Goal: Transaction & Acquisition: Purchase product/service

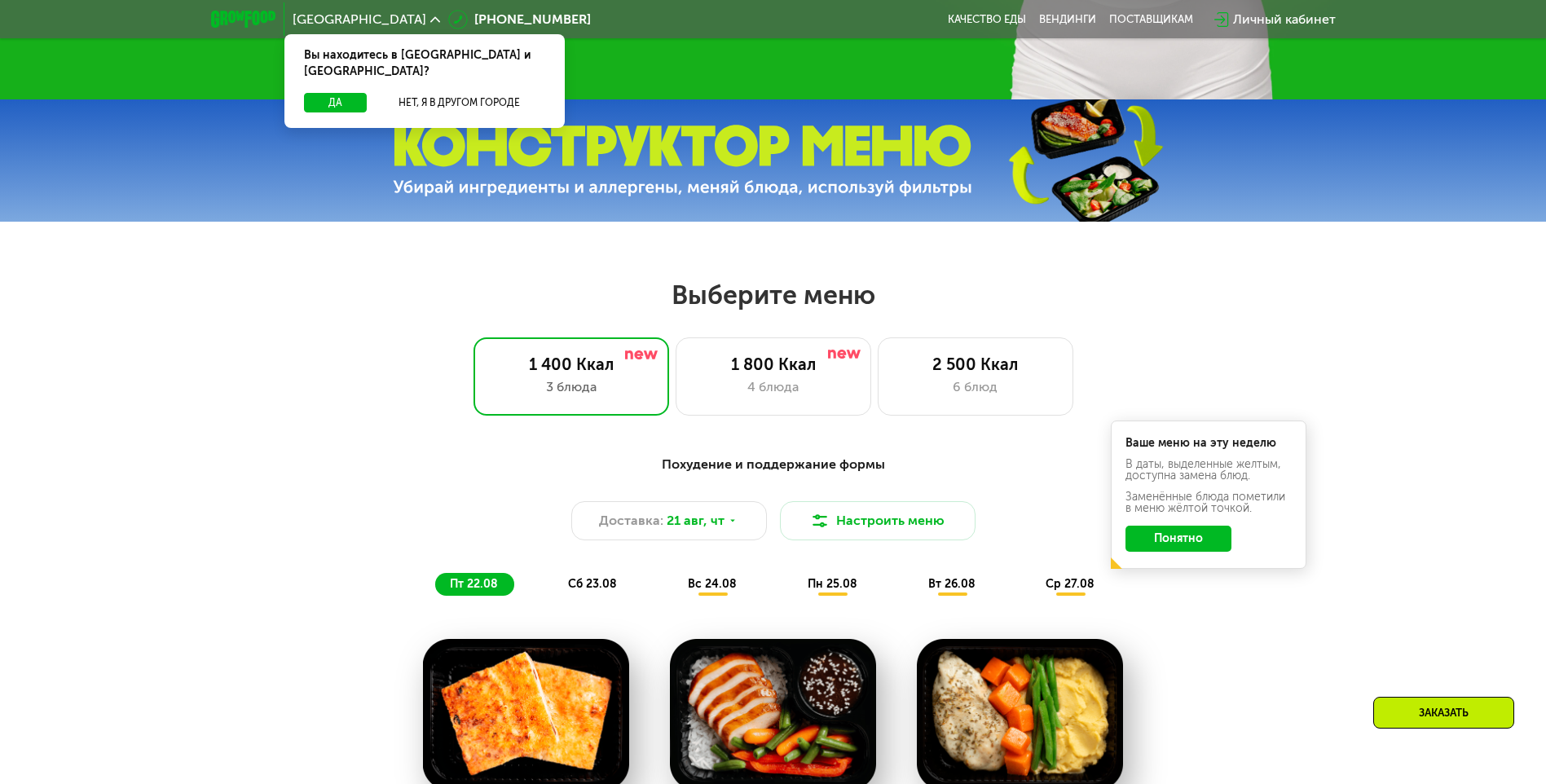
scroll to position [652, 0]
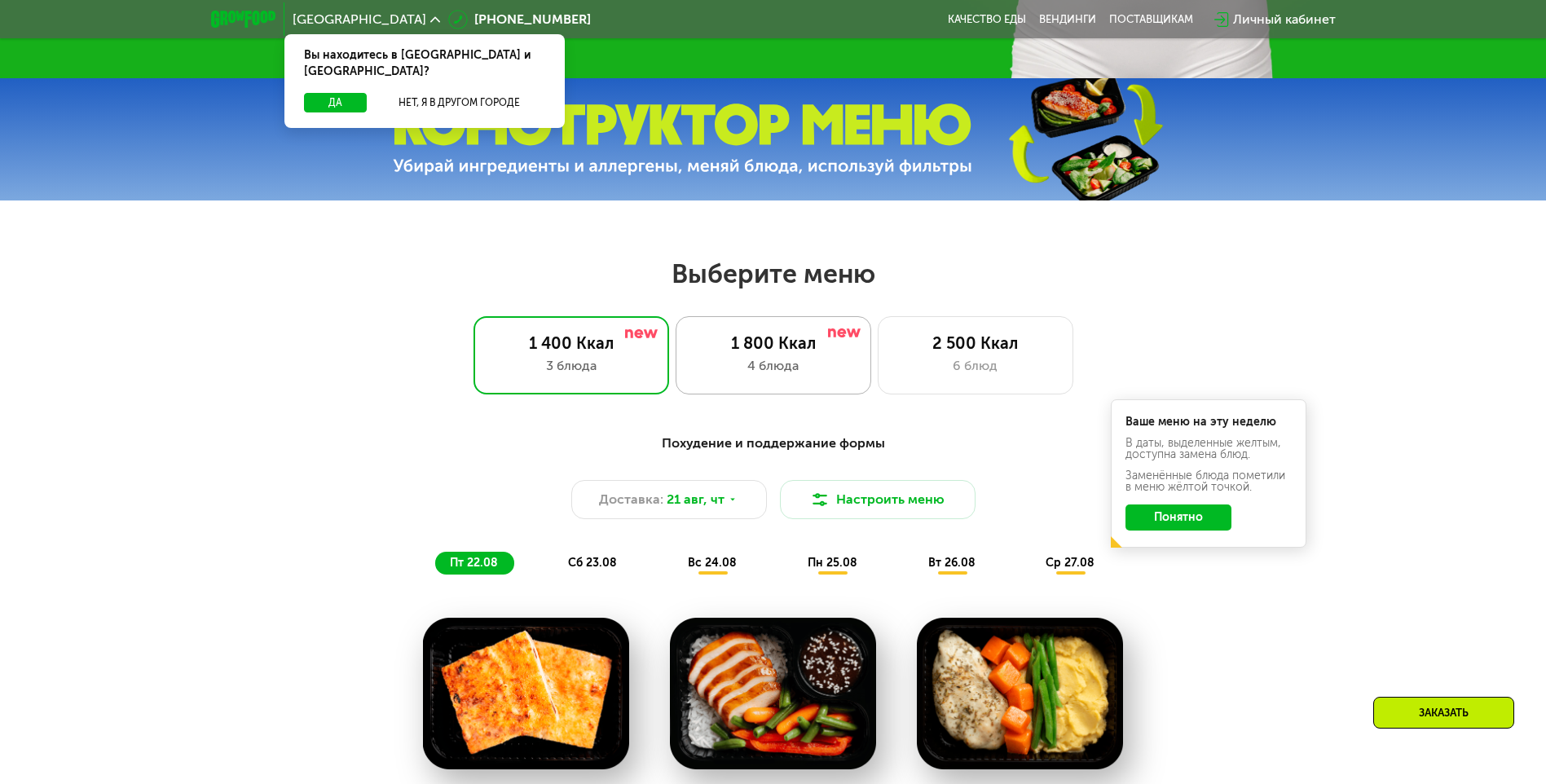
click at [823, 362] on div "4 блюда" at bounding box center [774, 365] width 161 height 20
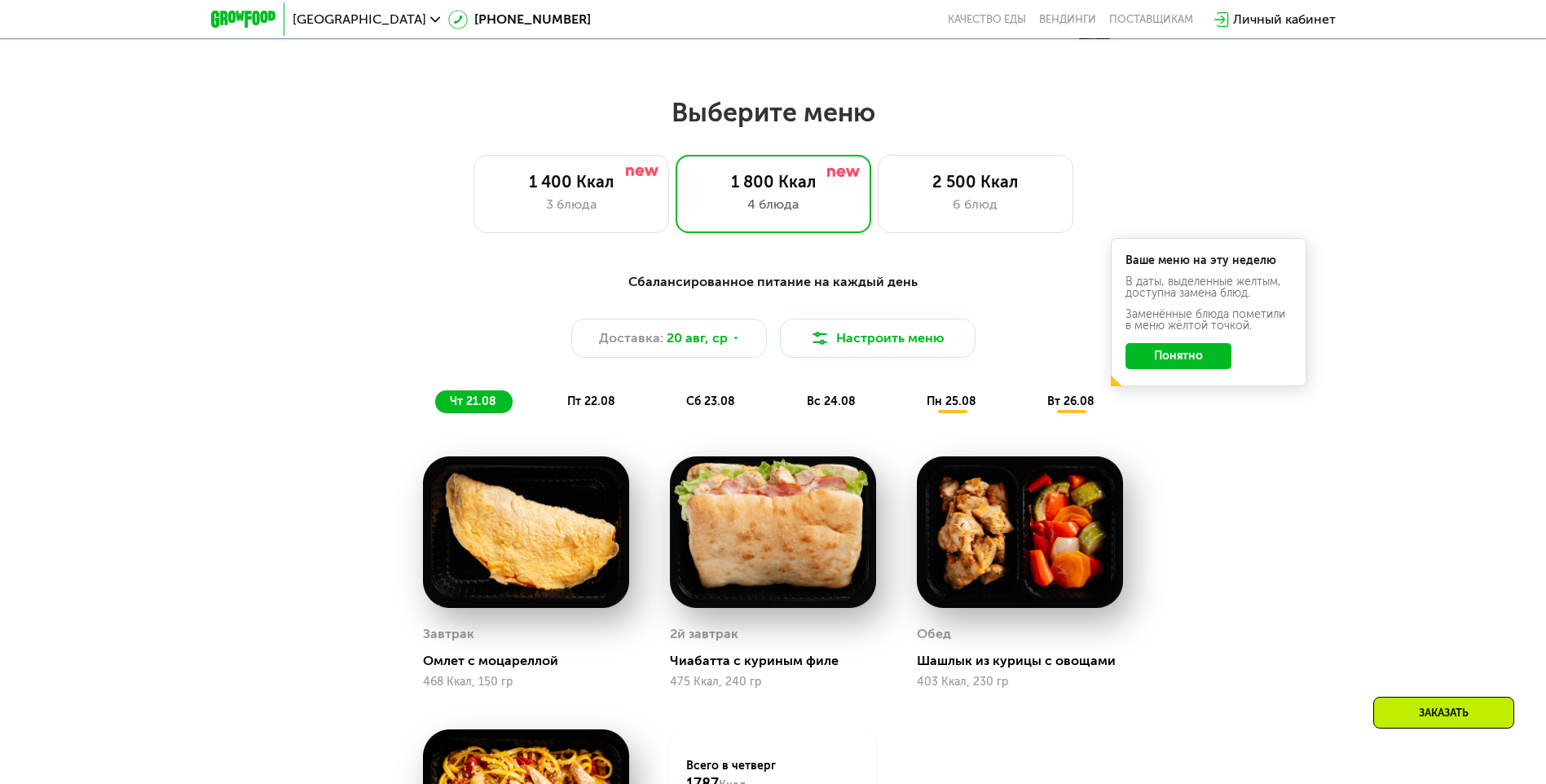
scroll to position [815, 0]
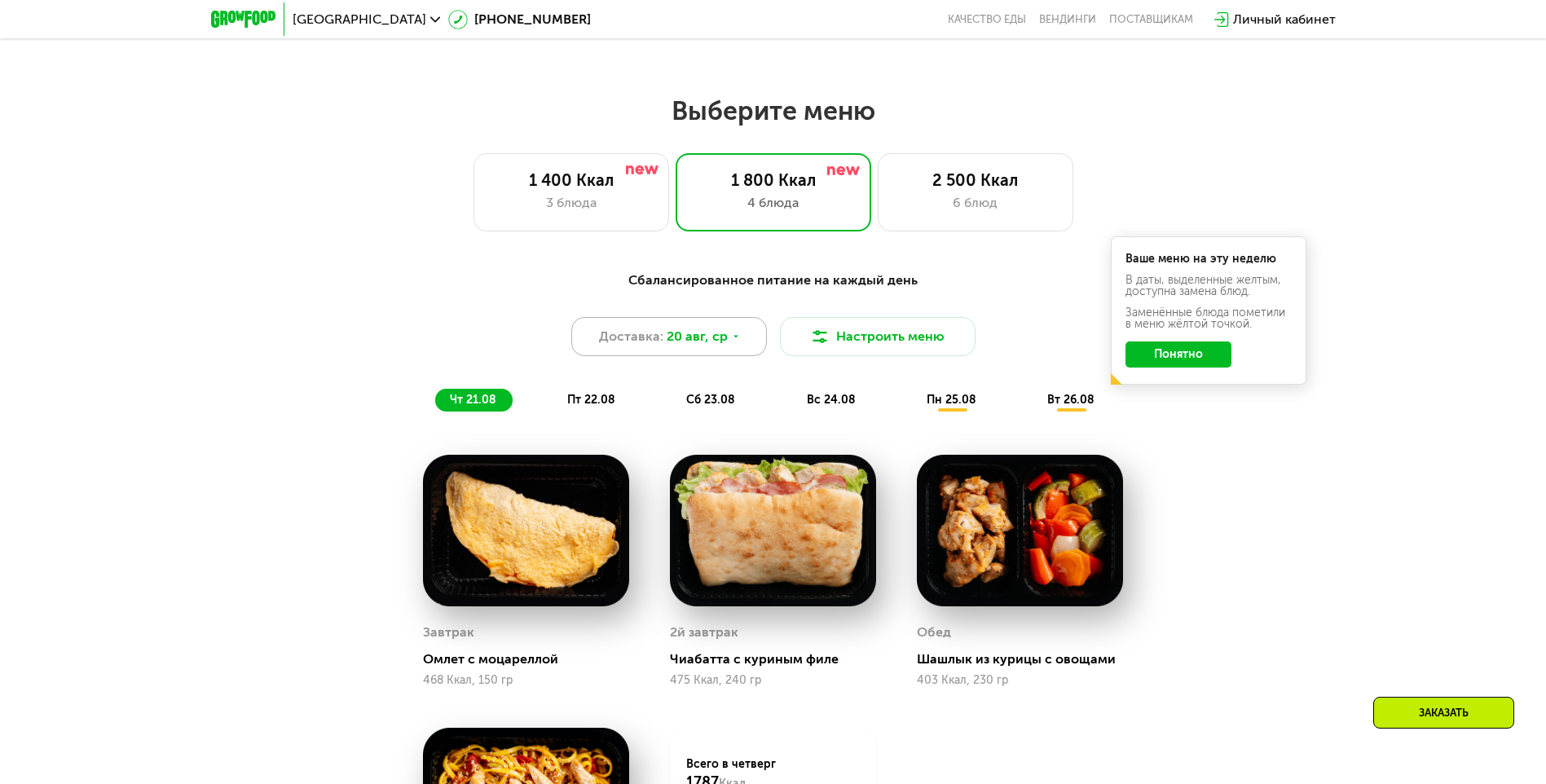
click at [679, 341] on span "20 авг, ср" at bounding box center [697, 336] width 61 height 20
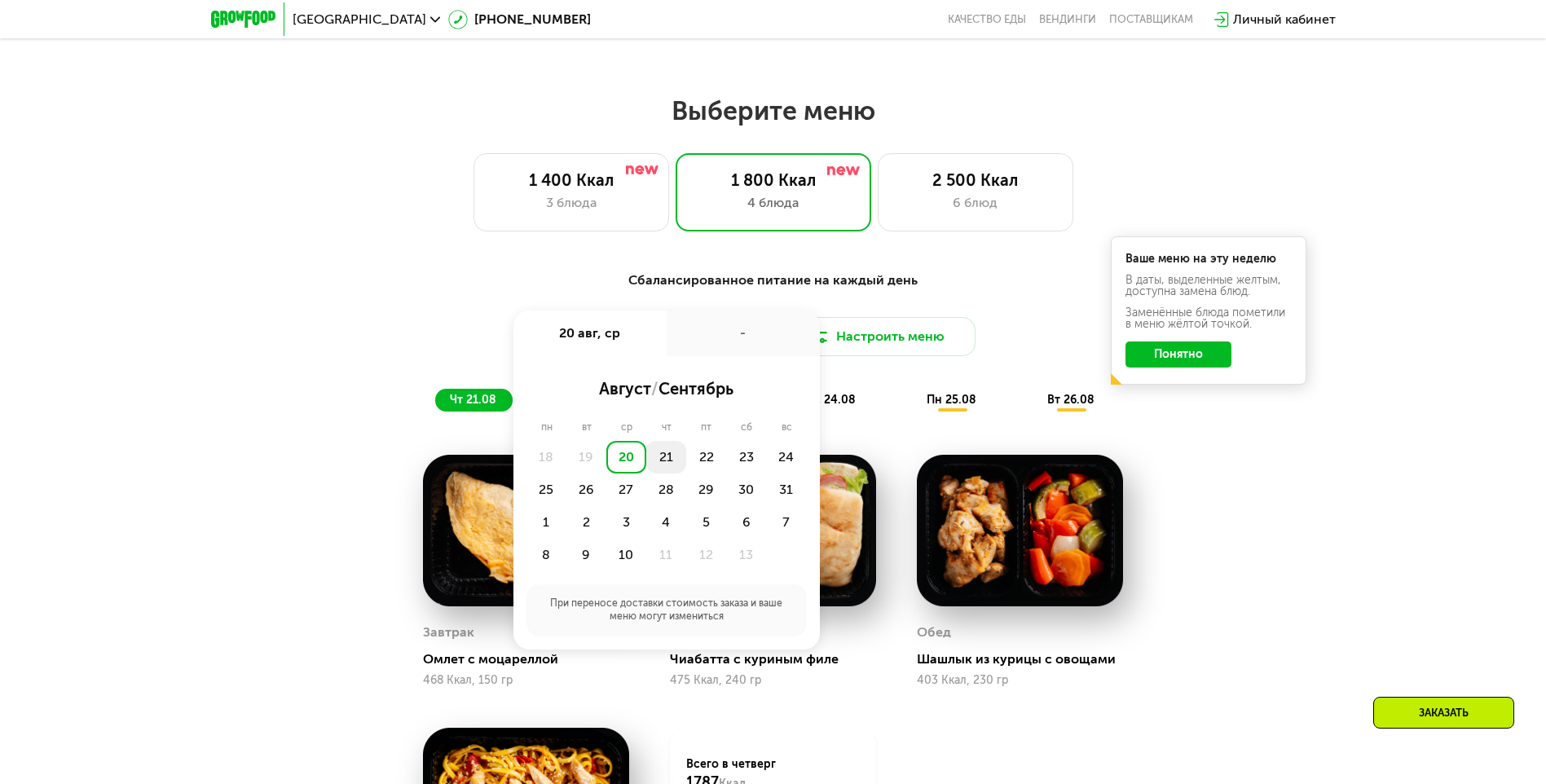
click at [686, 463] on div "21" at bounding box center [706, 457] width 40 height 33
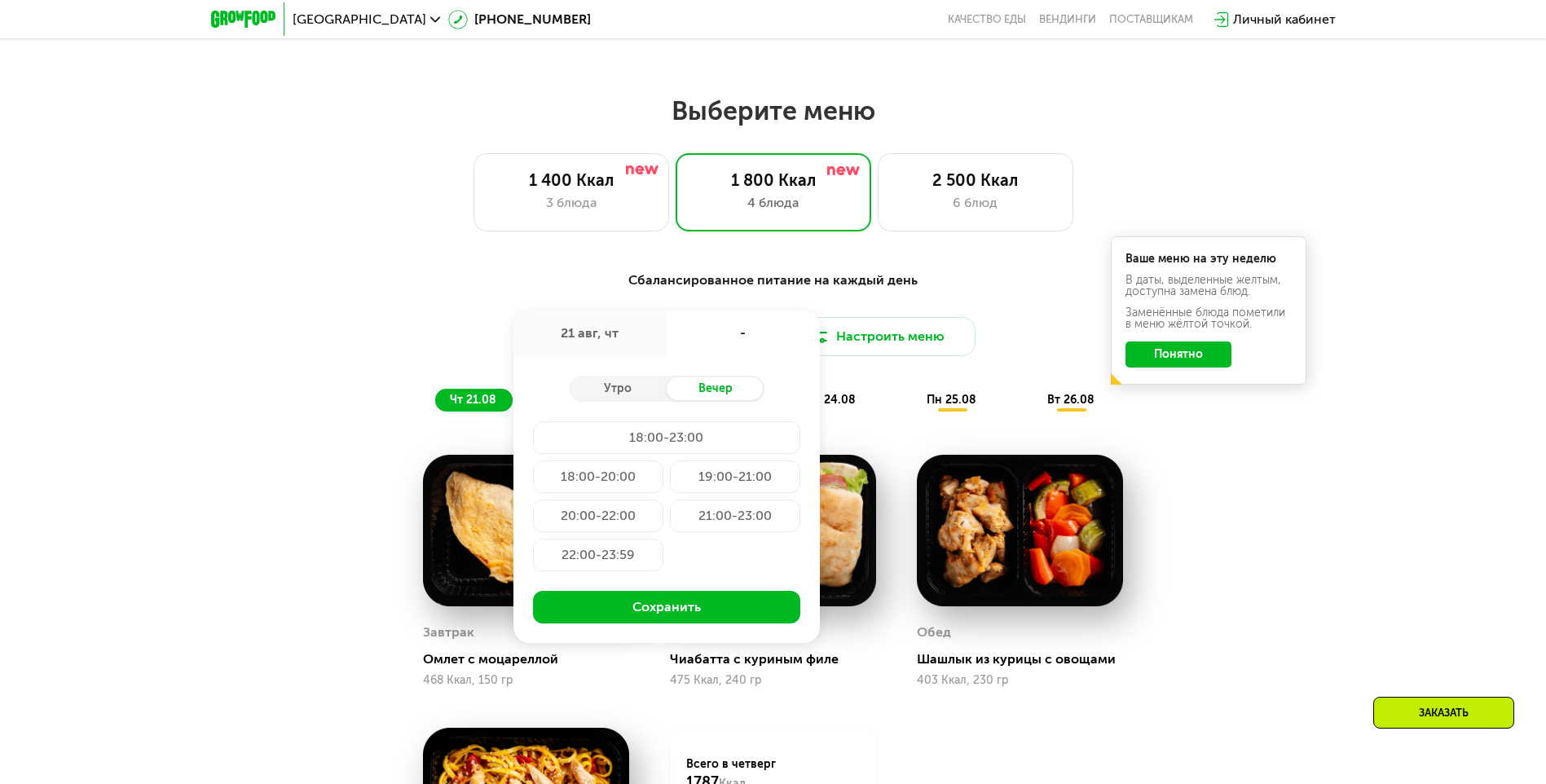
click at [609, 566] on div "22:00-23:59" at bounding box center [598, 555] width 130 height 33
click at [759, 332] on div "22:00-23:59" at bounding box center [743, 333] width 154 height 45
click at [634, 399] on div "Утро" at bounding box center [618, 389] width 98 height 23
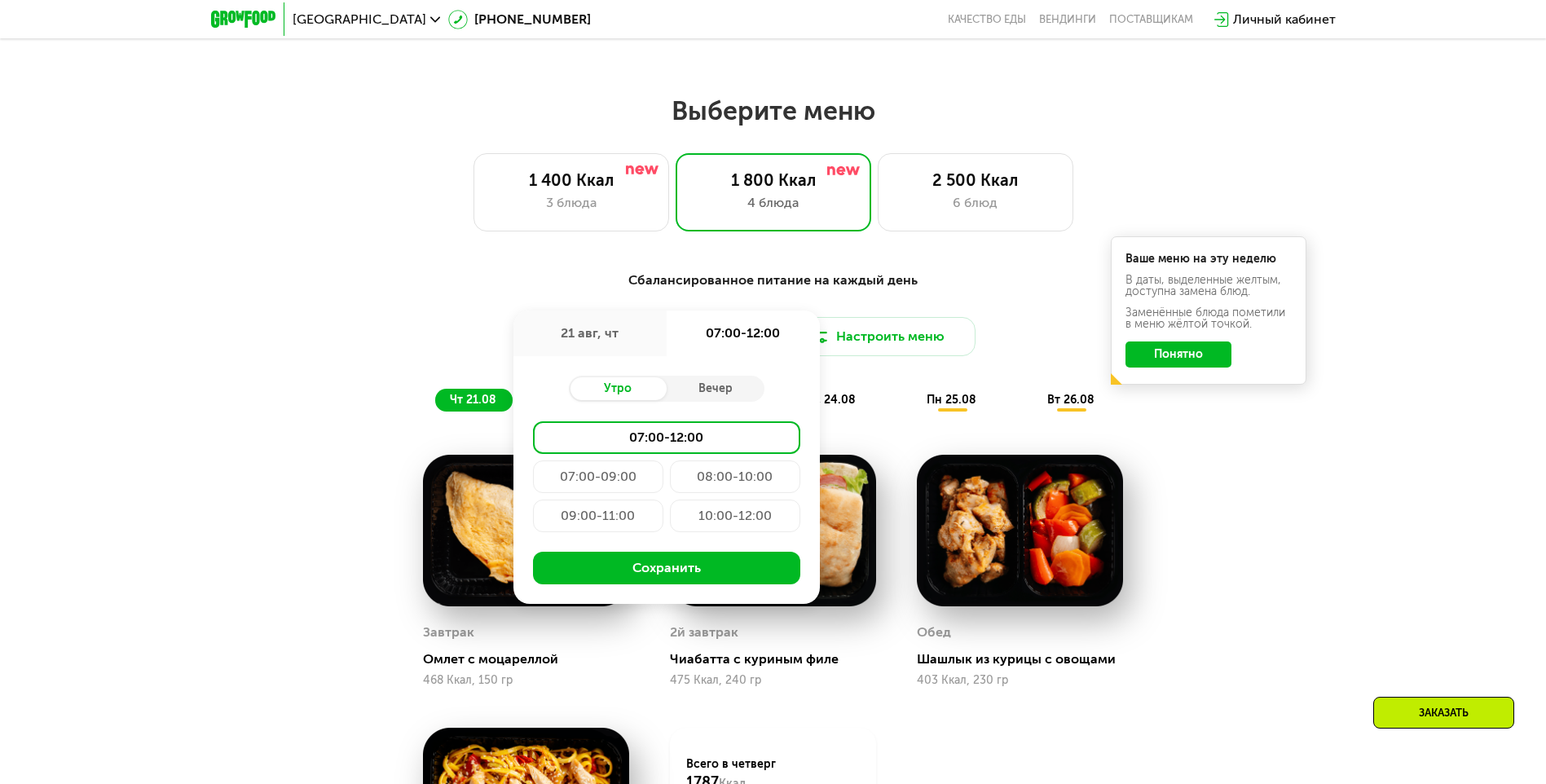
click at [670, 528] on div "09:00-11:00" at bounding box center [735, 516] width 130 height 33
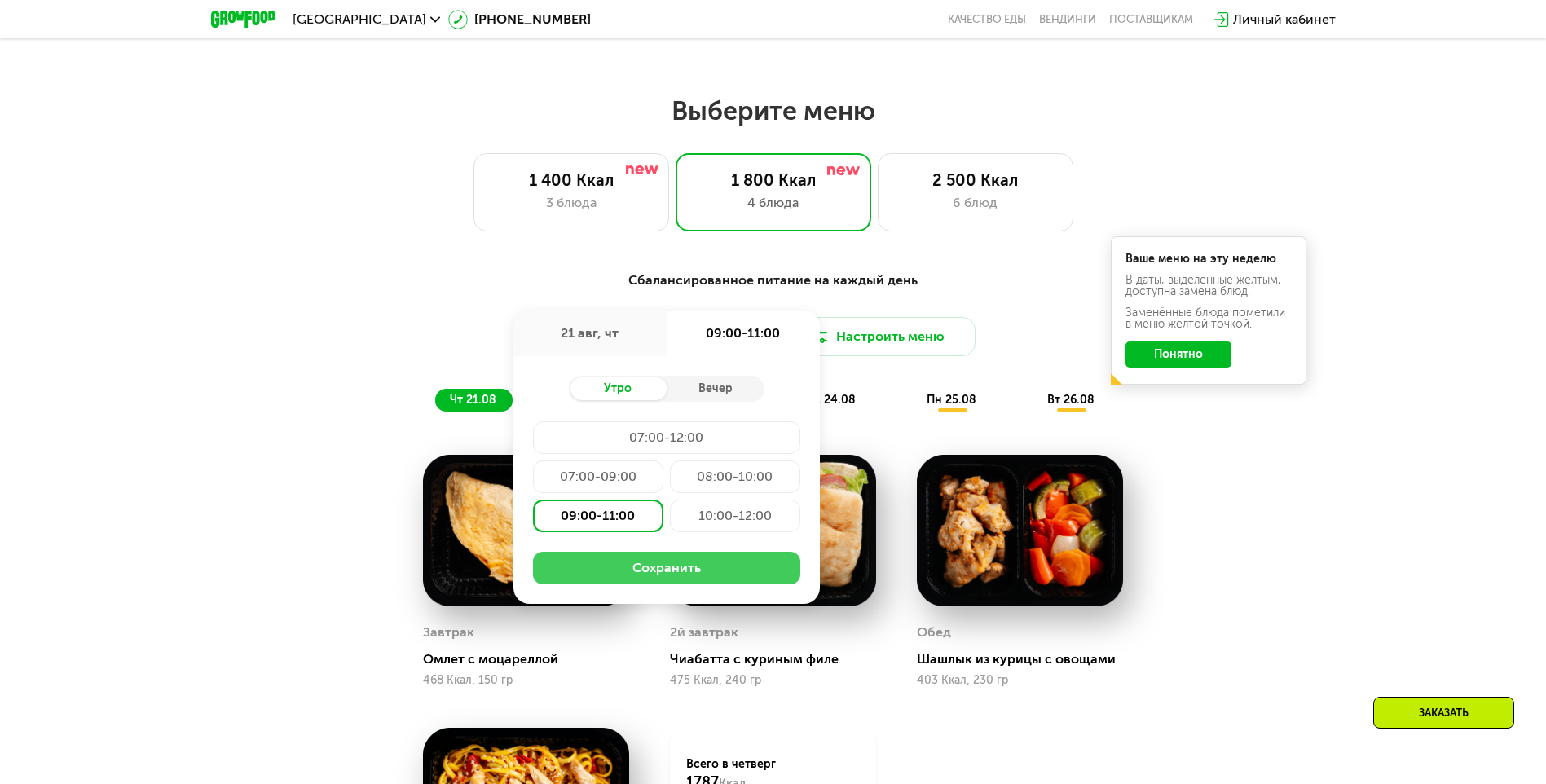
click at [705, 576] on button "Сохранить" at bounding box center [667, 568] width 268 height 33
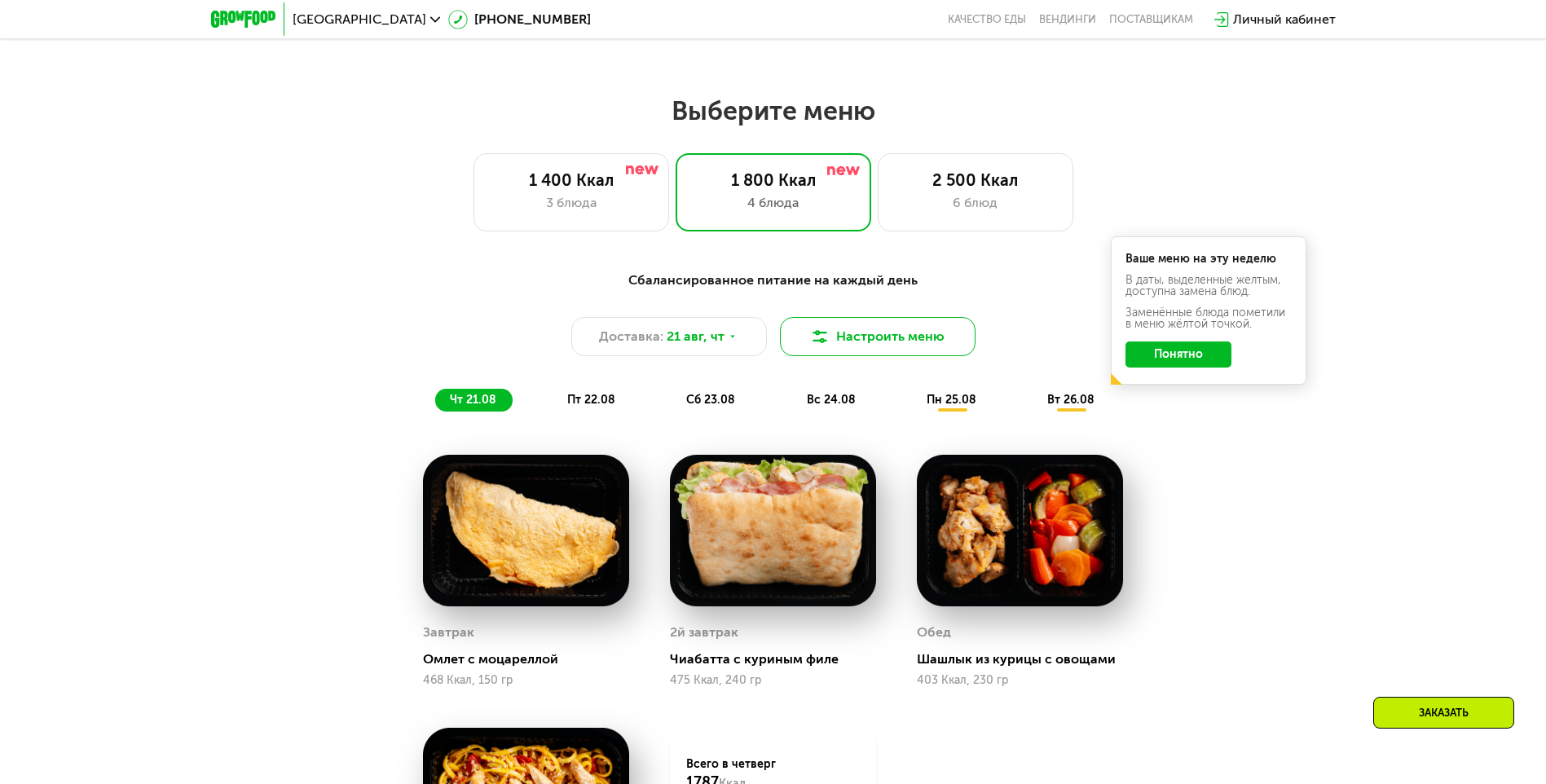
click at [887, 347] on button "Настроить меню" at bounding box center [878, 337] width 196 height 39
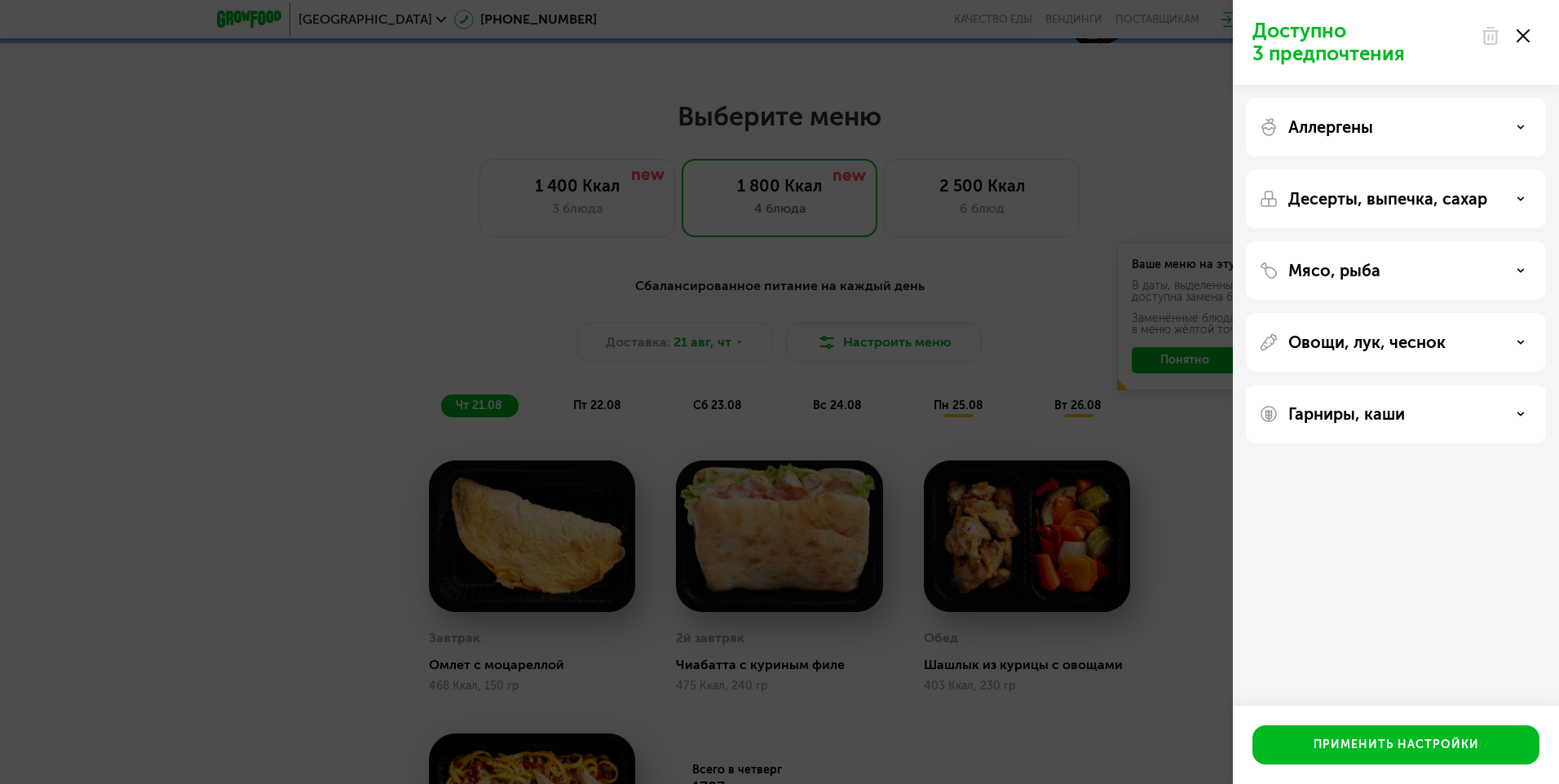
click at [1415, 132] on div "Аллергены" at bounding box center [1395, 127] width 274 height 20
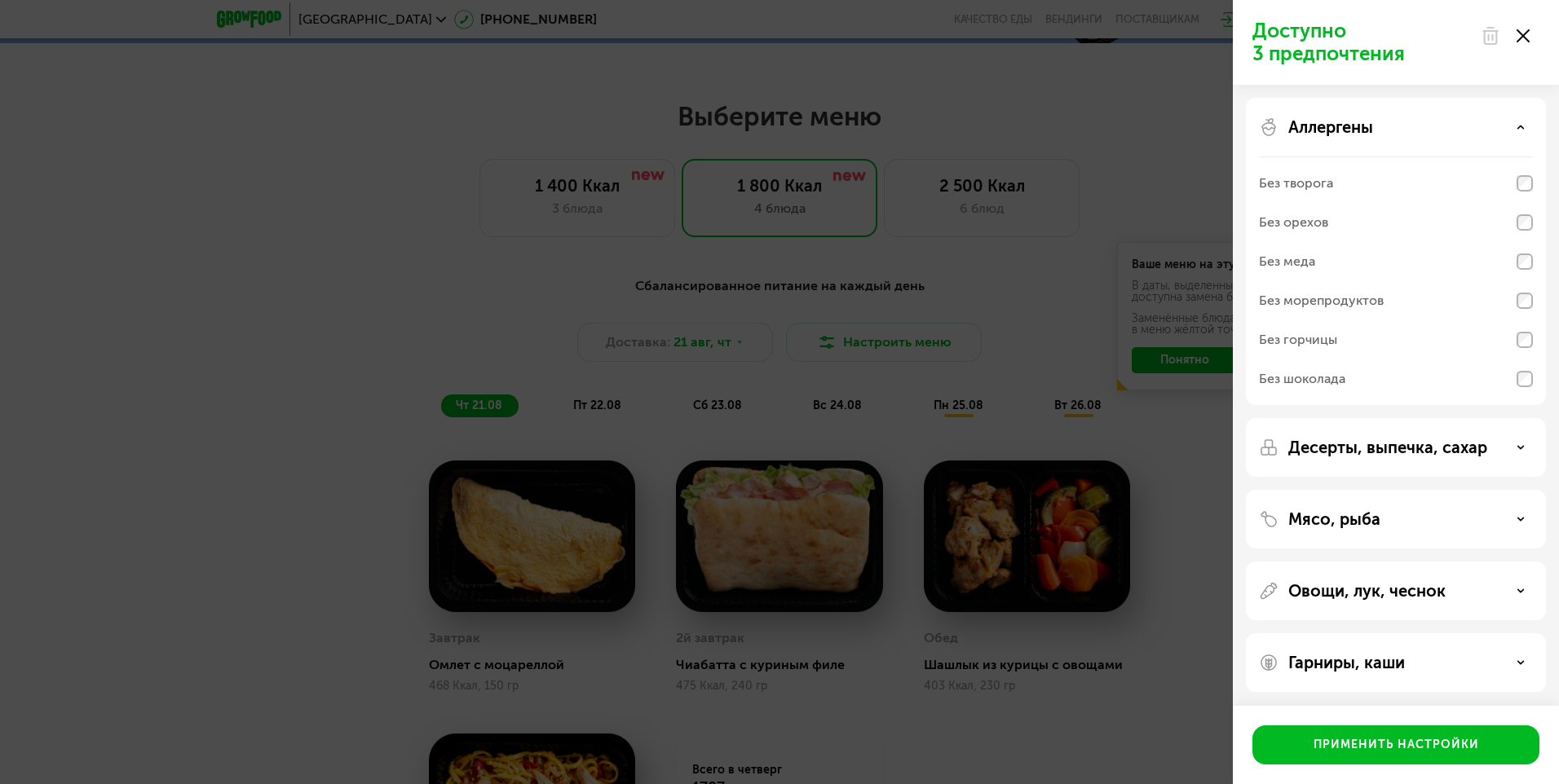
scroll to position [3, 0]
click at [1328, 437] on p "Десерты, выпечка, сахар" at bounding box center [1387, 444] width 199 height 20
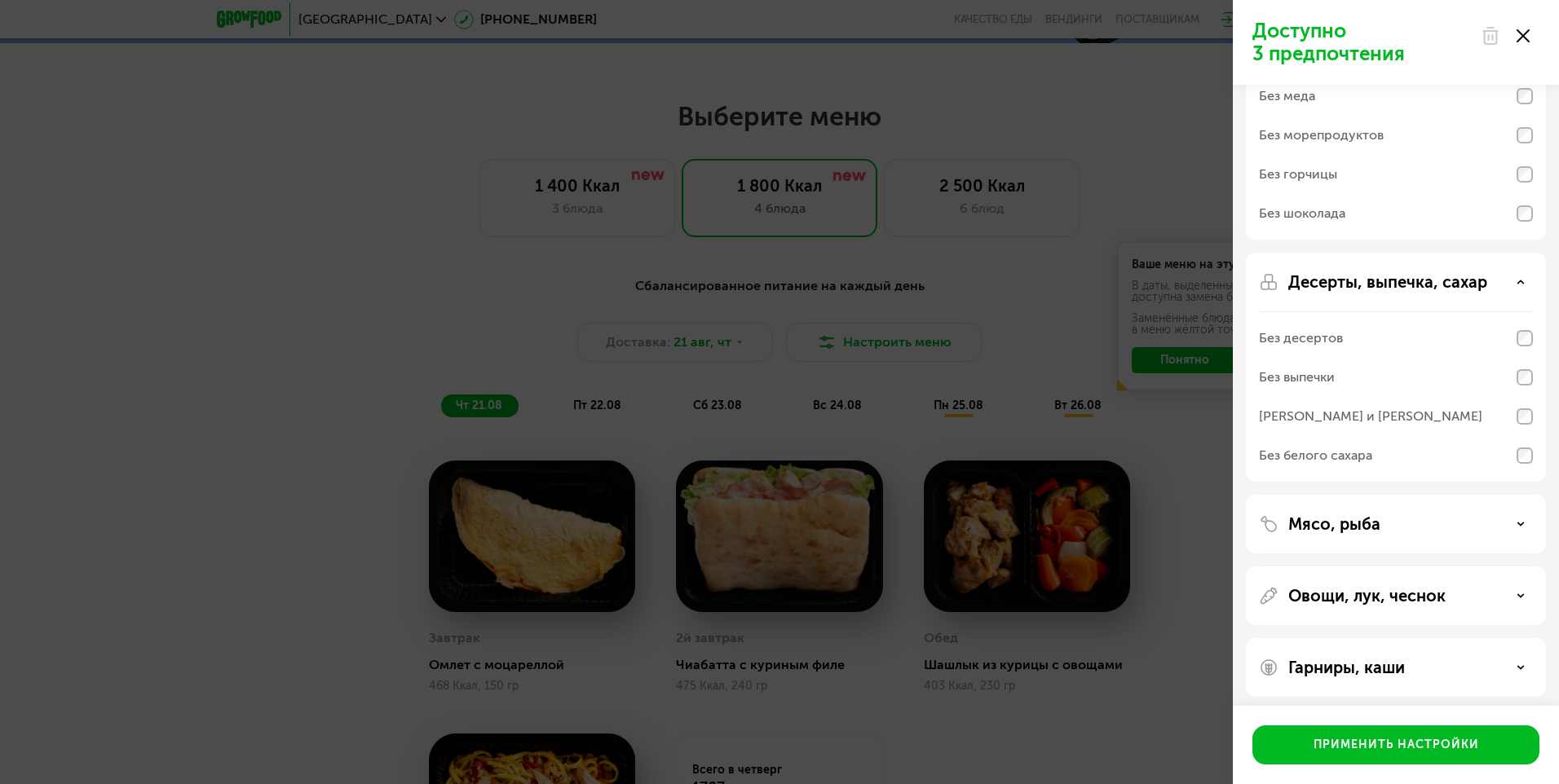
click at [1344, 531] on p "Мясо, рыба" at bounding box center [1333, 523] width 92 height 20
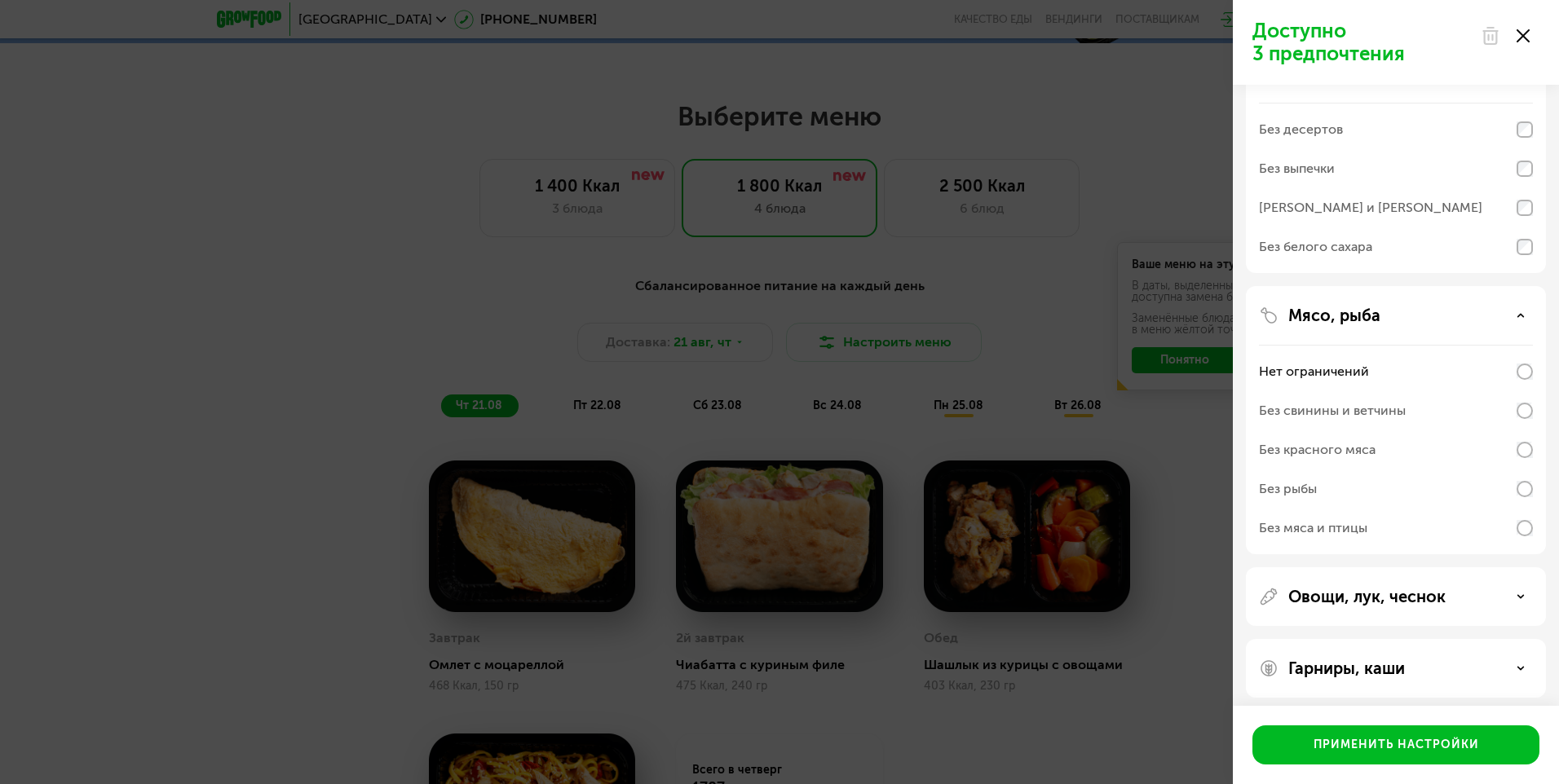
scroll to position [383, 0]
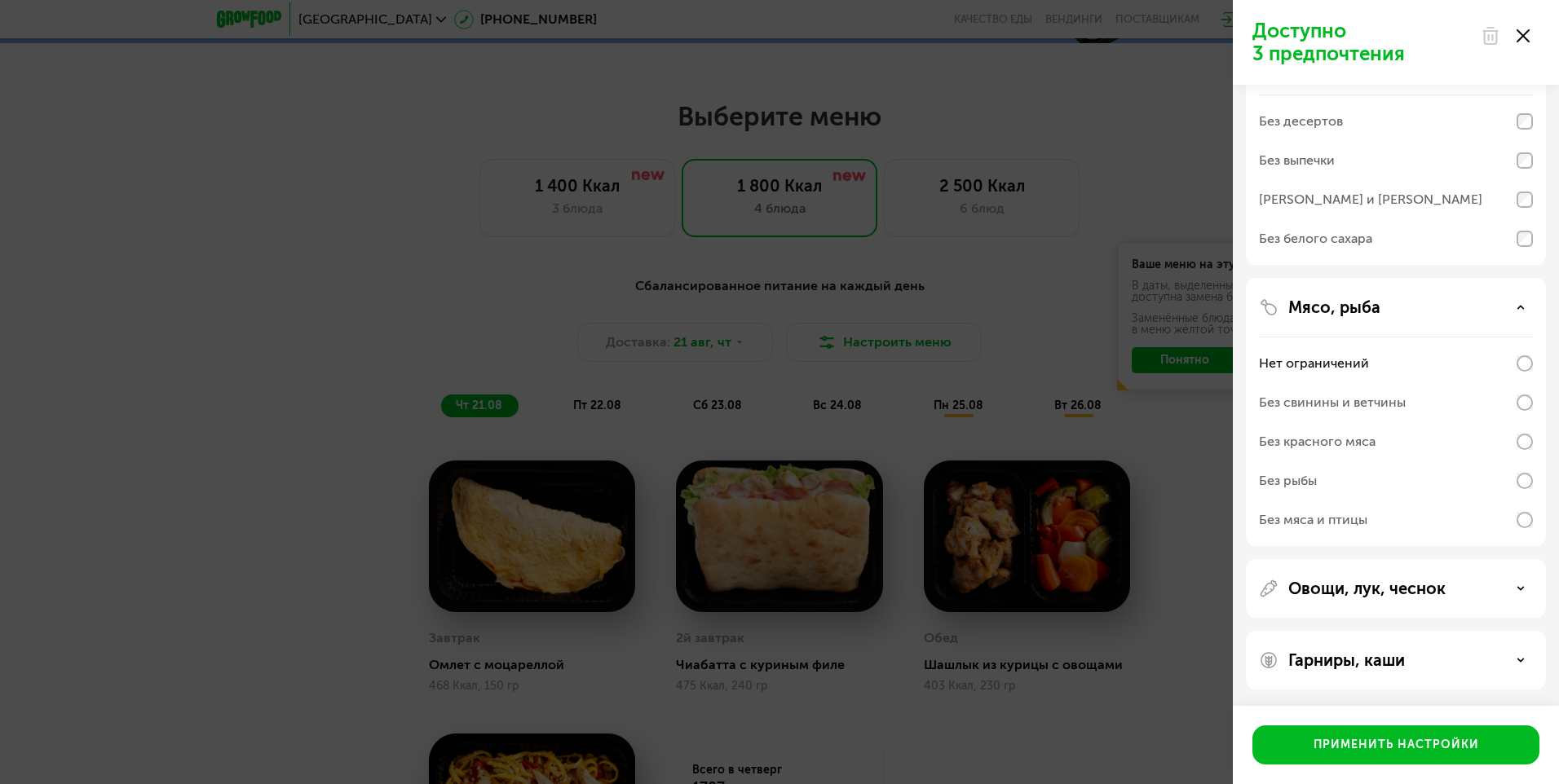
click at [1320, 589] on p "Овощи, лук, чеснок" at bounding box center [1366, 588] width 157 height 20
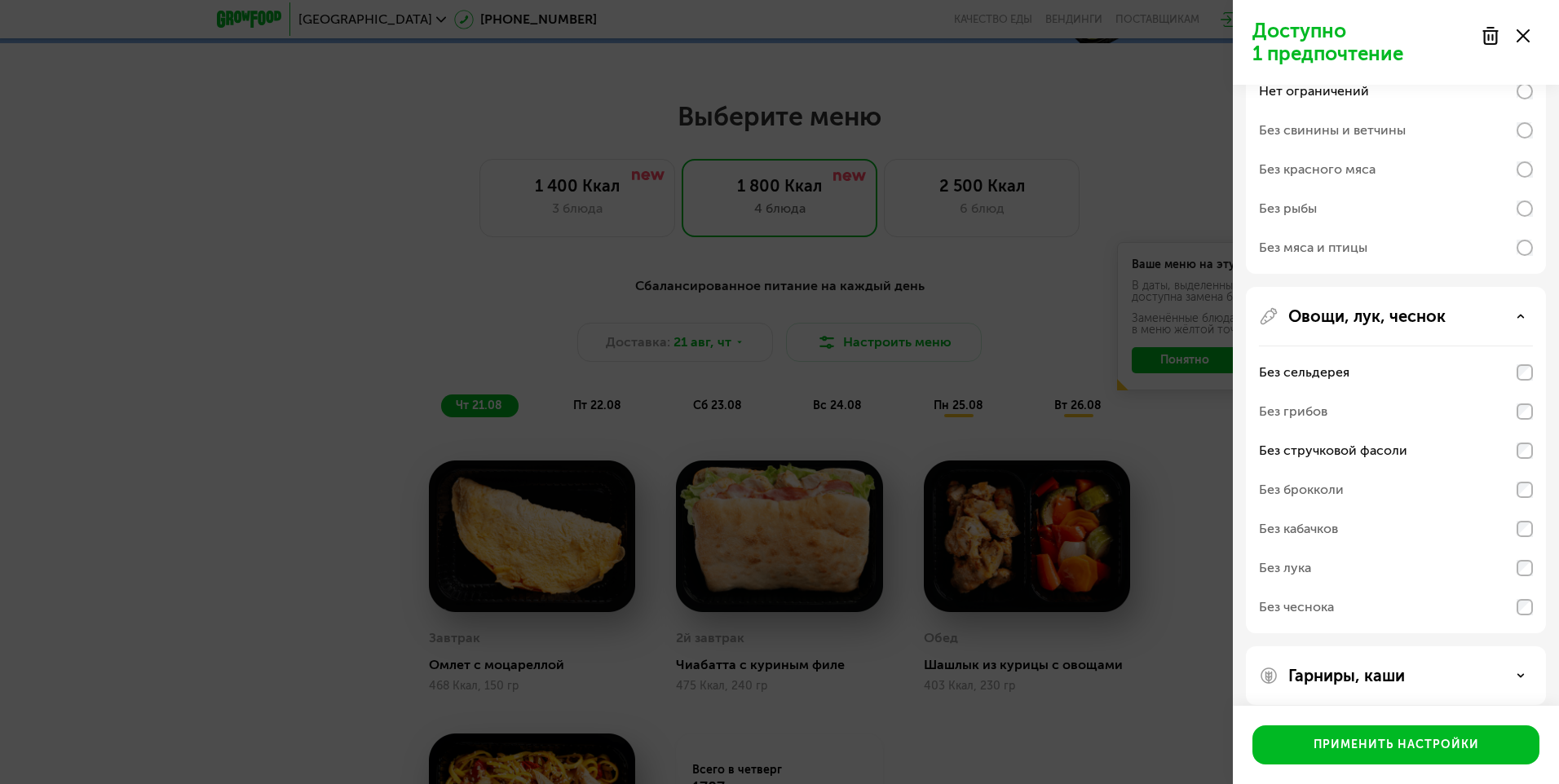
scroll to position [670, 0]
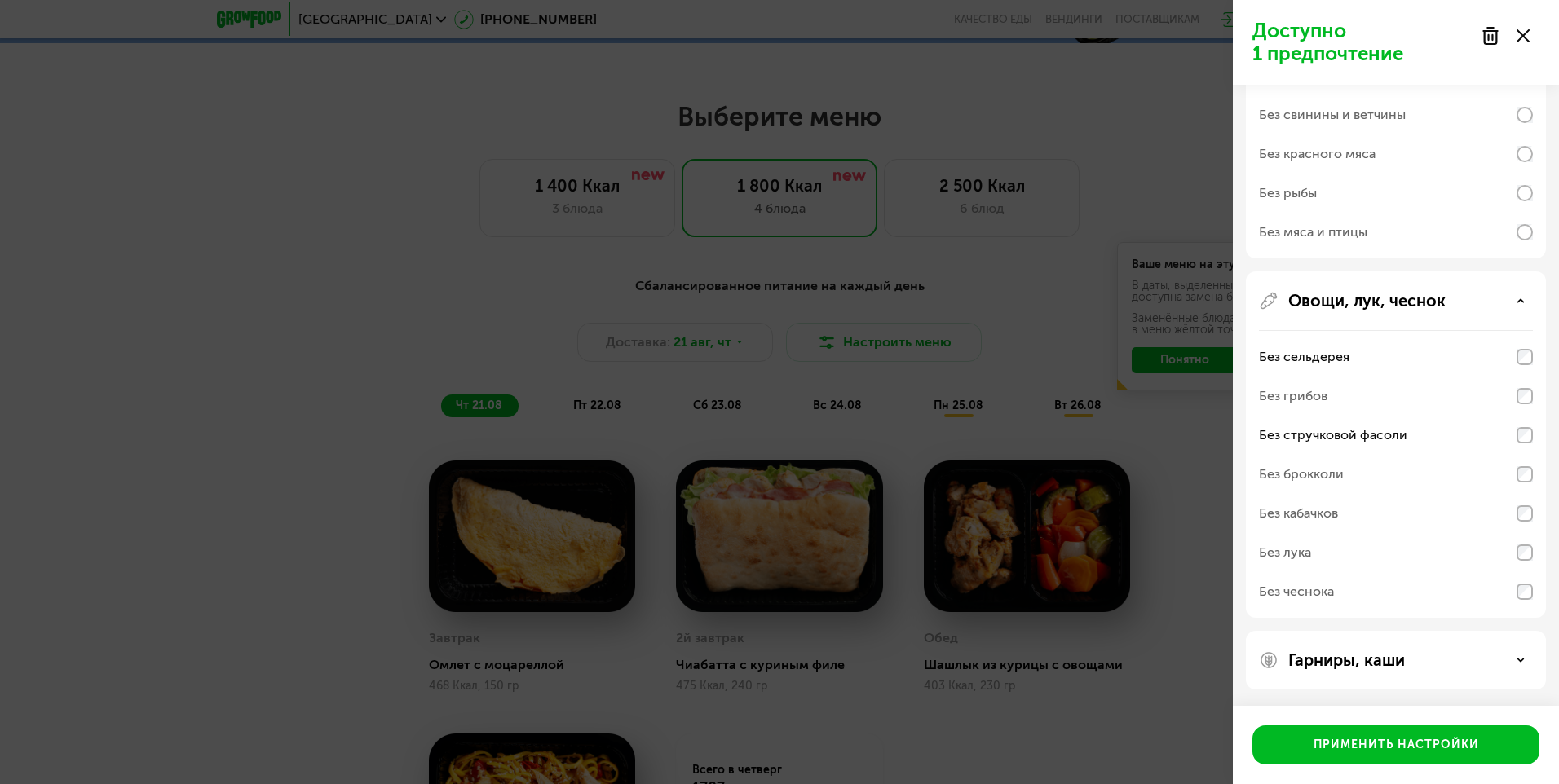
click at [1369, 647] on div "Гарниры, каши" at bounding box center [1396, 660] width 300 height 58
click at [1371, 658] on p "Гарниры, каши" at bounding box center [1346, 660] width 117 height 20
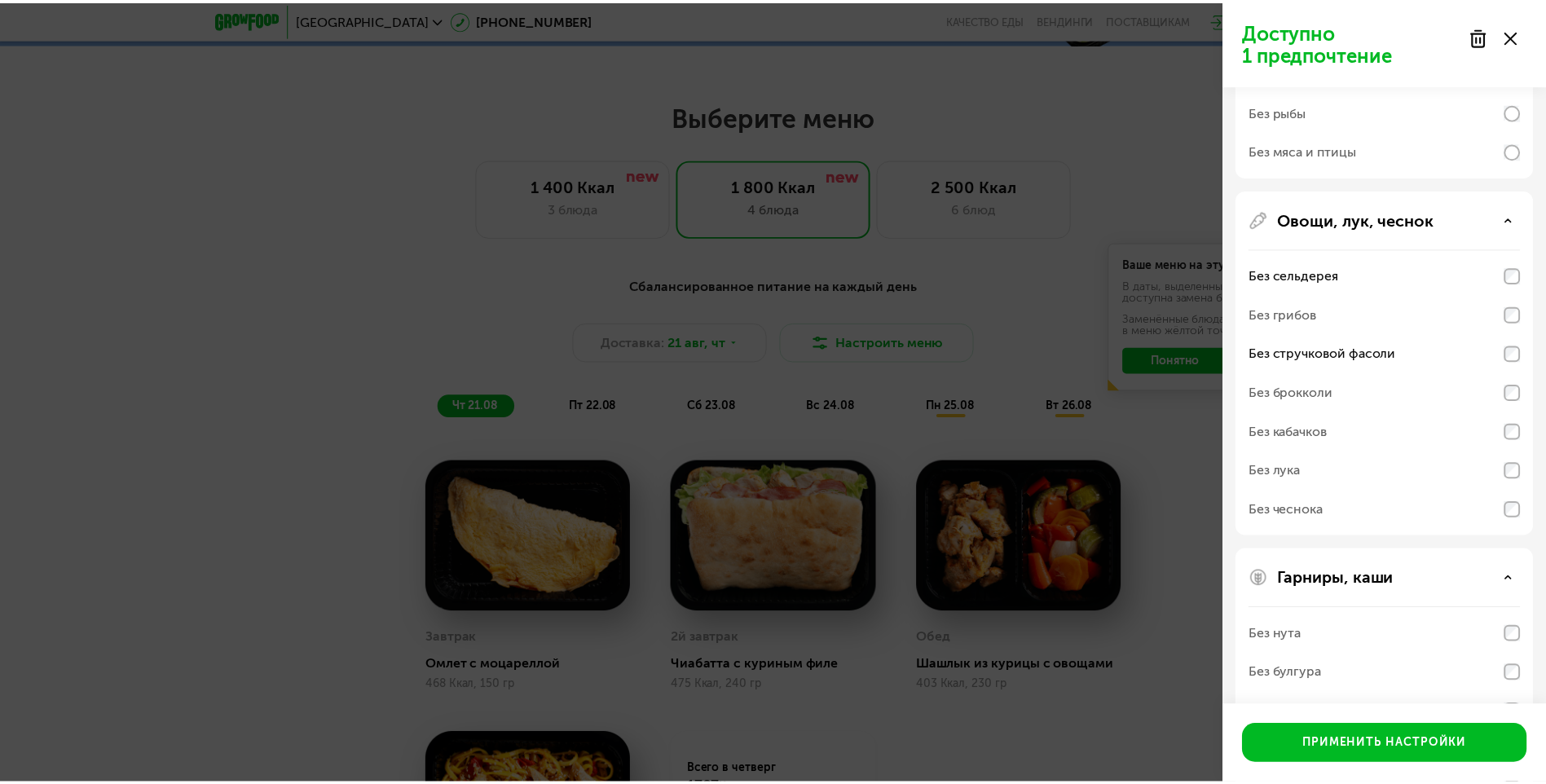
scroll to position [879, 0]
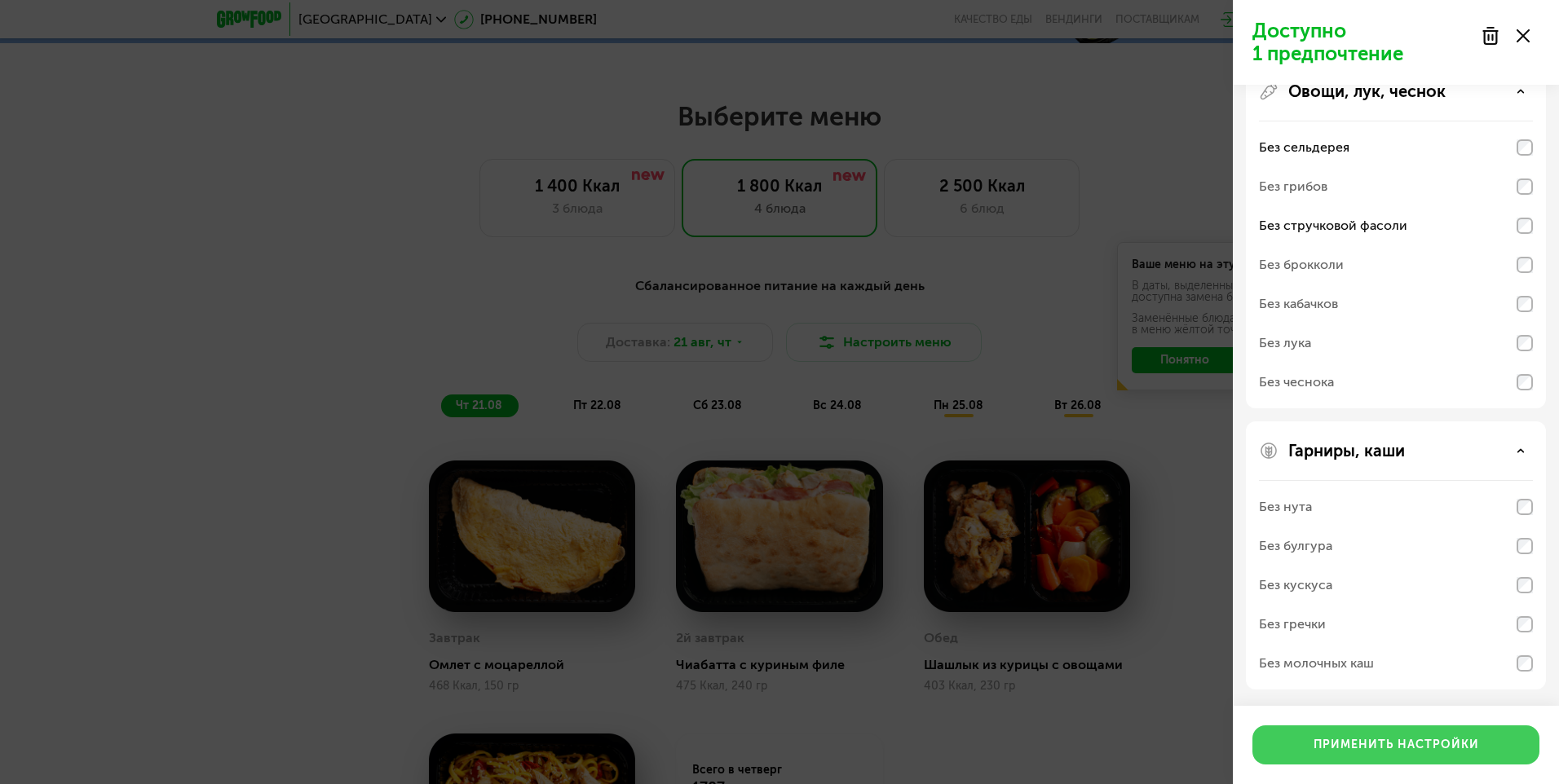
click at [1363, 743] on div "Применить настройки" at bounding box center [1396, 745] width 166 height 16
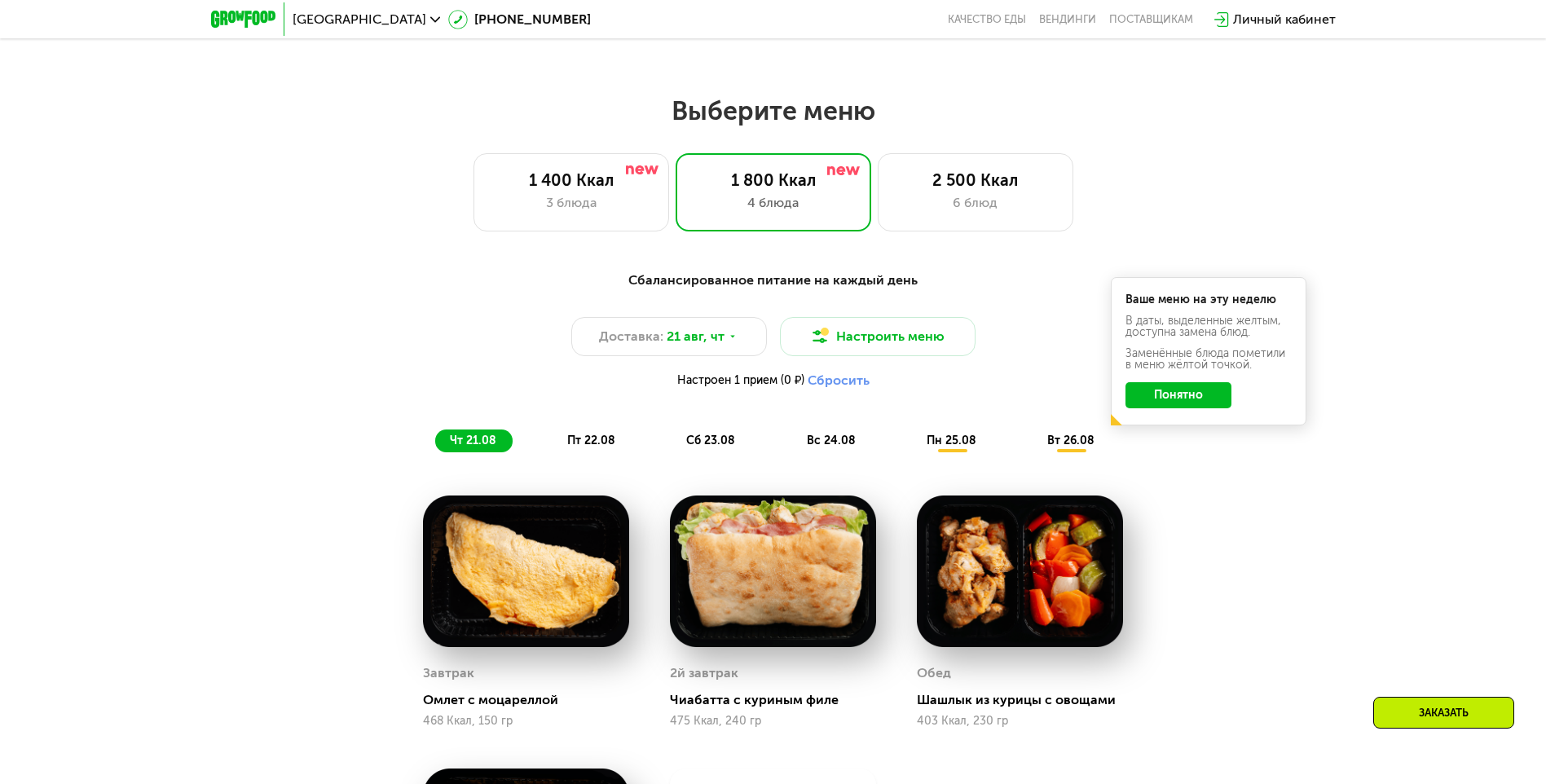
click at [1197, 408] on button "Понятно" at bounding box center [1179, 395] width 106 height 26
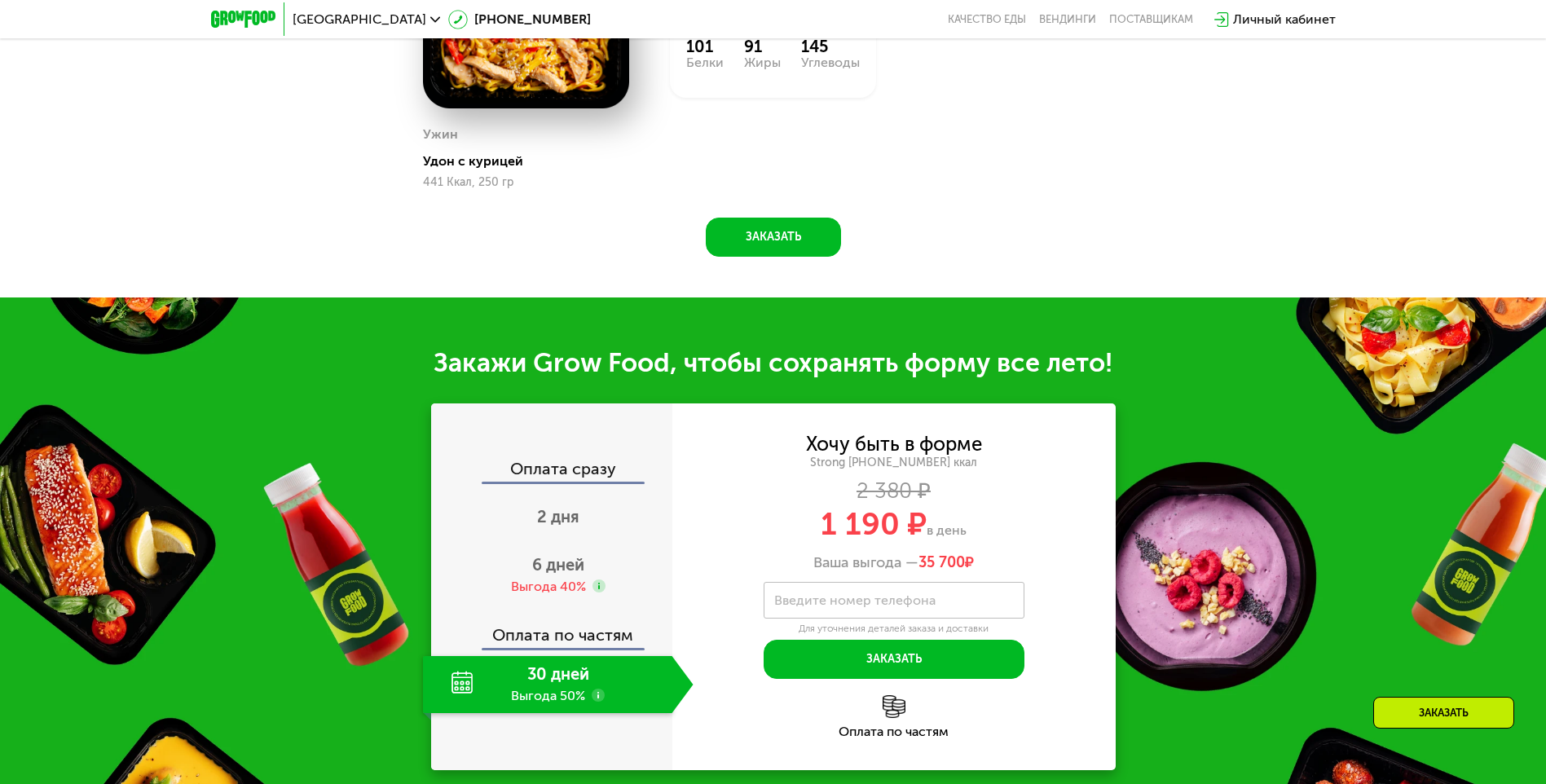
scroll to position [1630, 0]
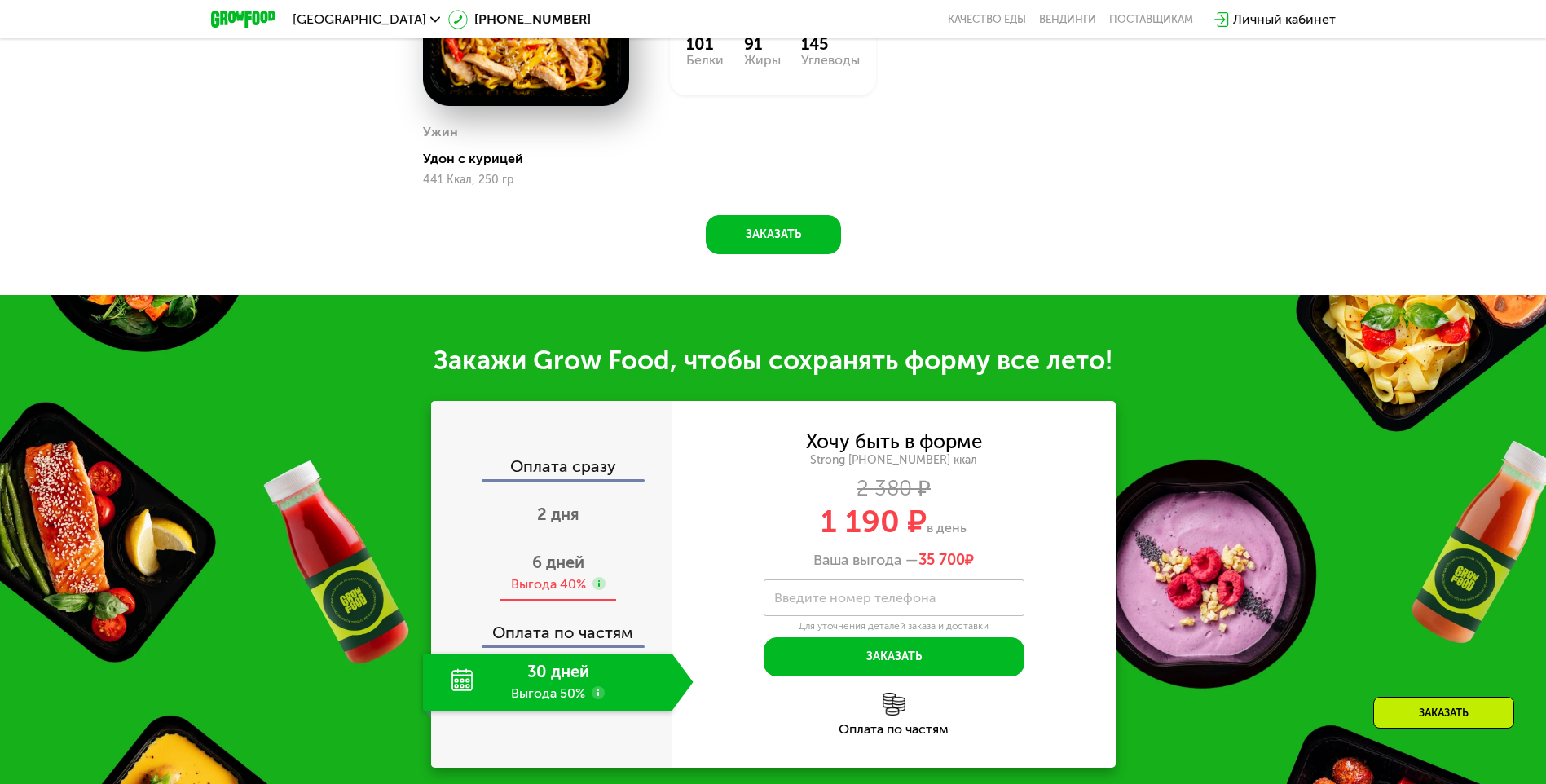
click at [559, 560] on span "6 дней" at bounding box center [558, 562] width 52 height 20
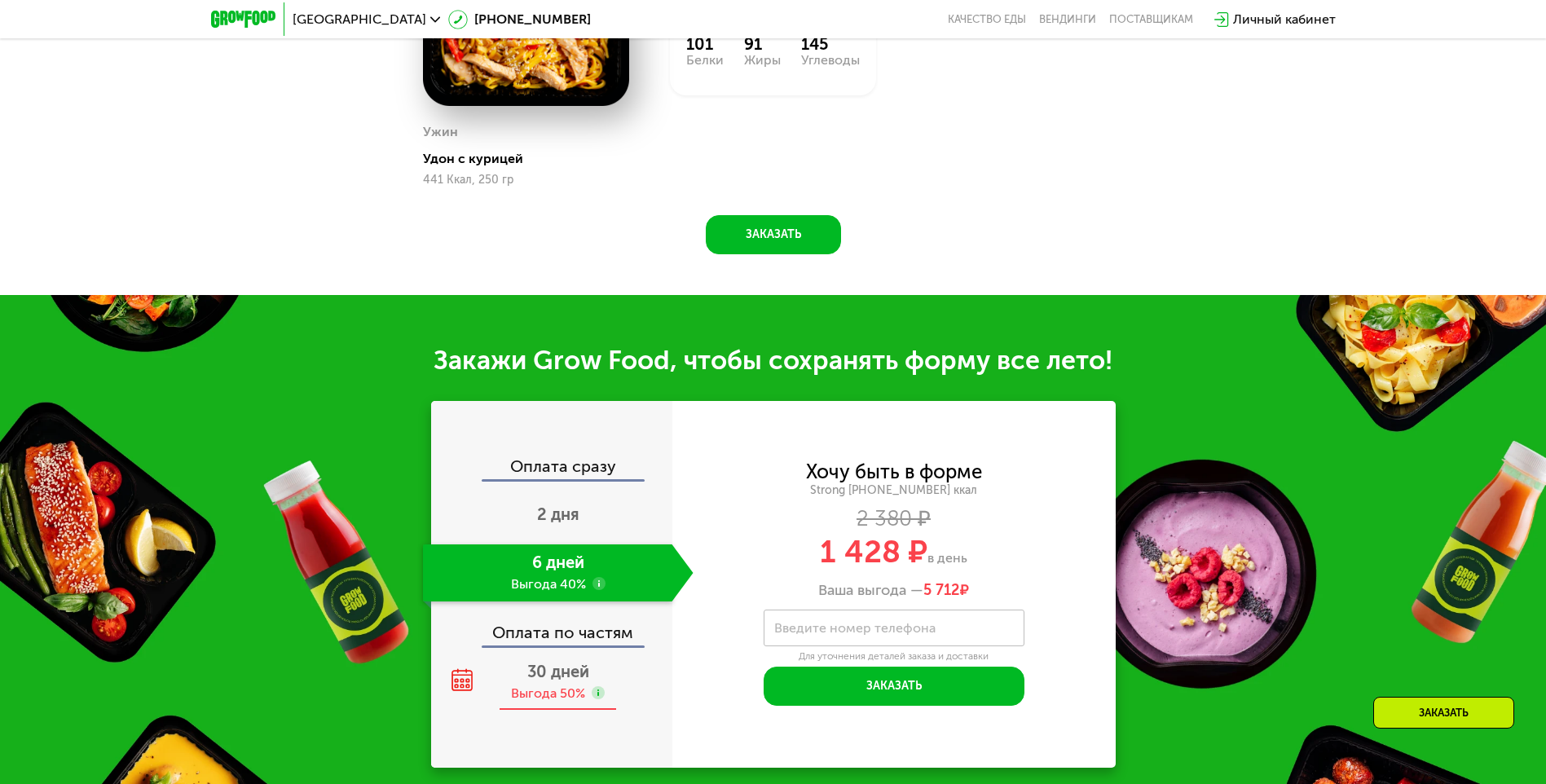
click at [544, 689] on div "30 дней Выгода 50%" at bounding box center [558, 682] width 270 height 57
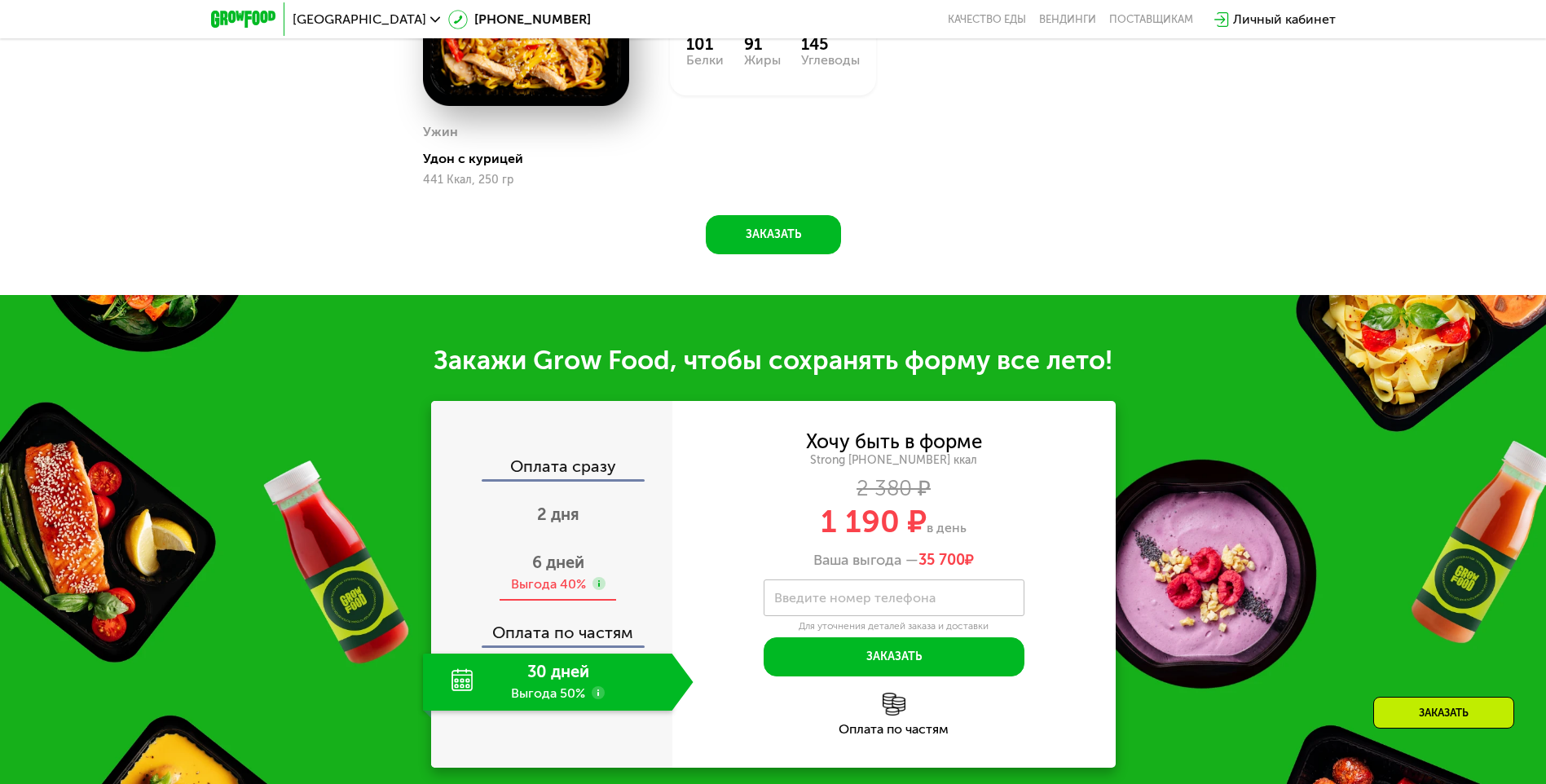
click at [580, 580] on div "6 дней Выгода 40%" at bounding box center [558, 573] width 270 height 57
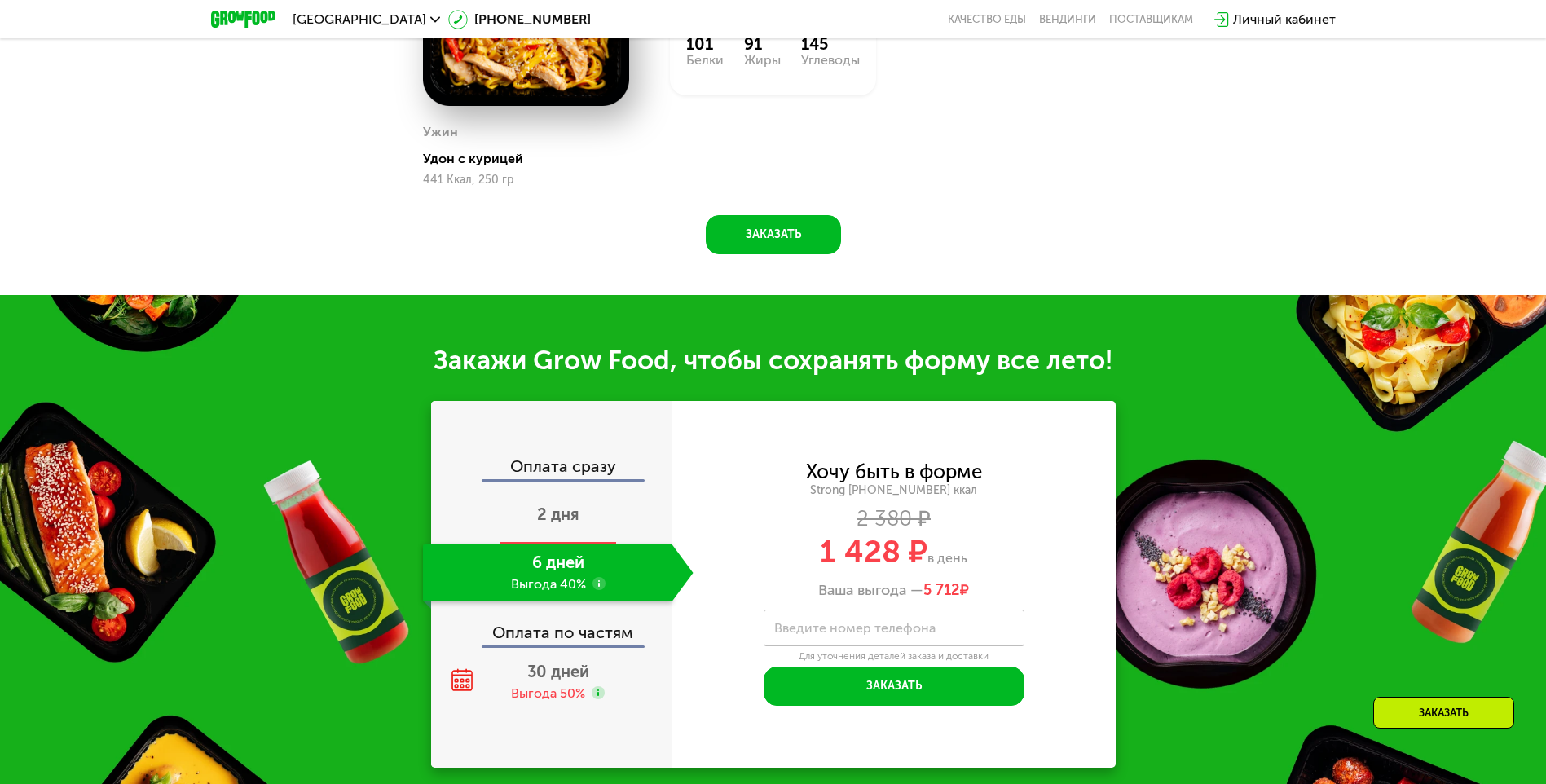
click at [583, 530] on div "2 дня" at bounding box center [558, 516] width 270 height 57
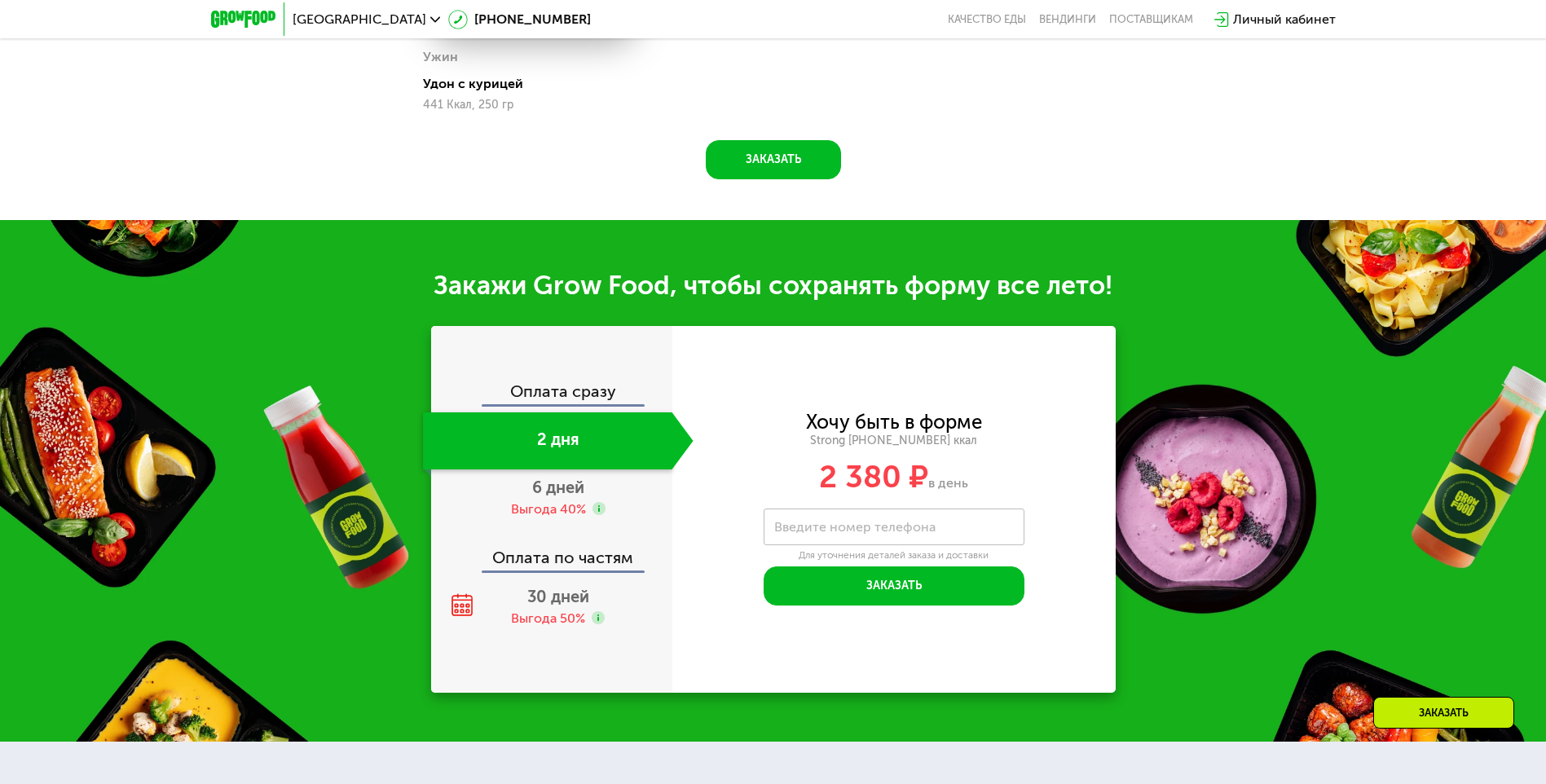
scroll to position [1589, 0]
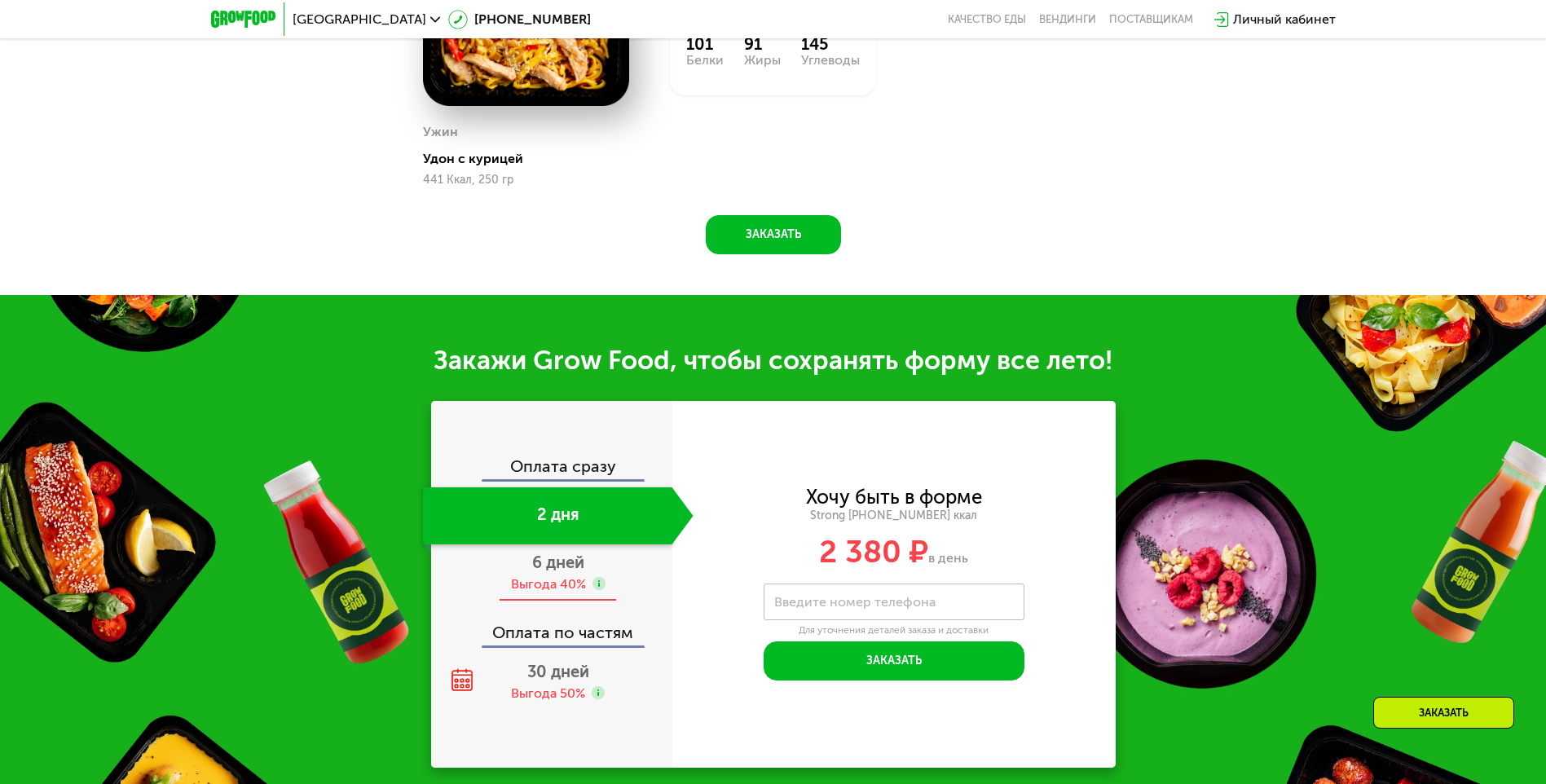
click at [582, 572] on span "6 дней" at bounding box center [558, 562] width 52 height 20
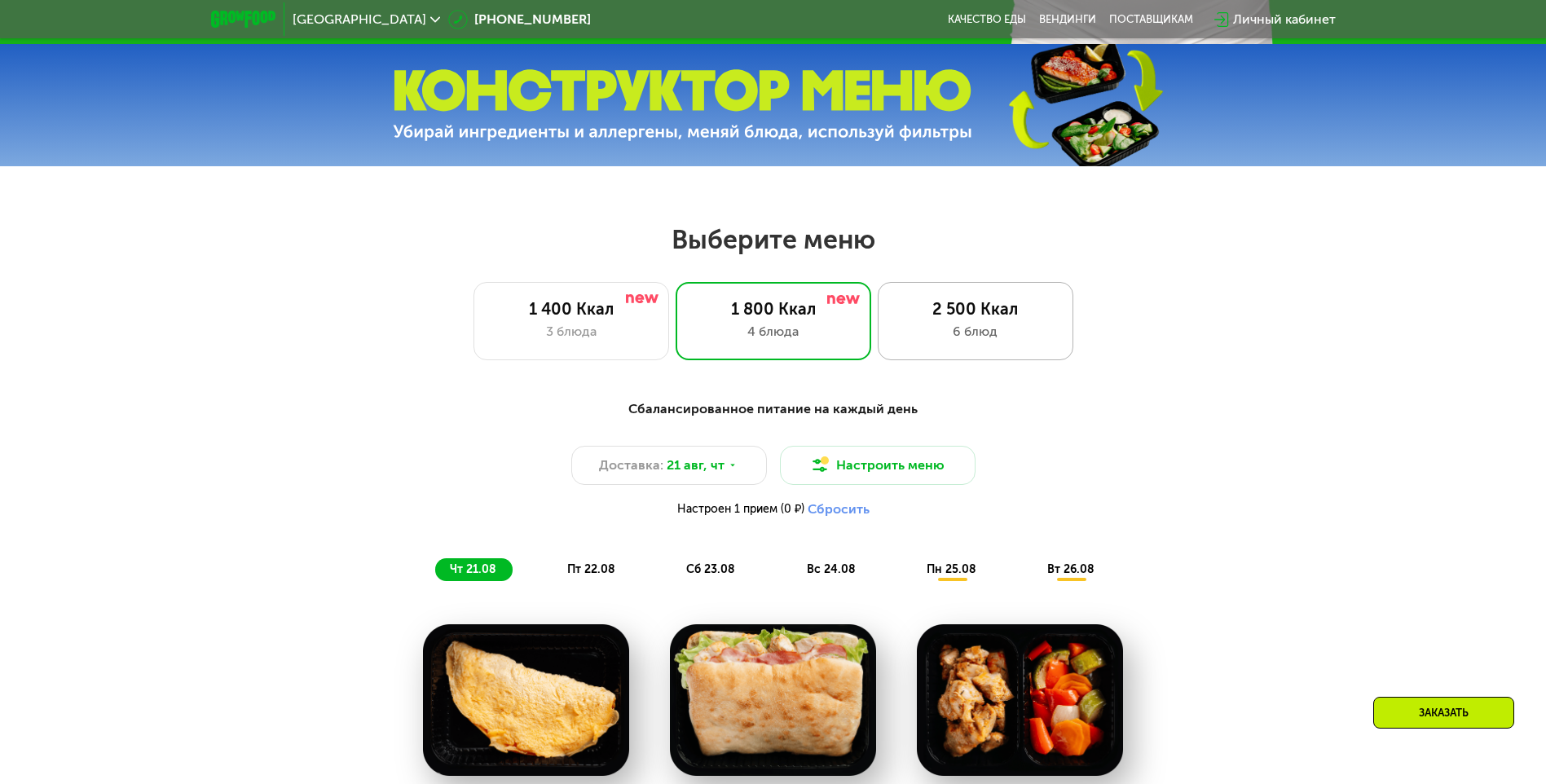
scroll to position [733, 0]
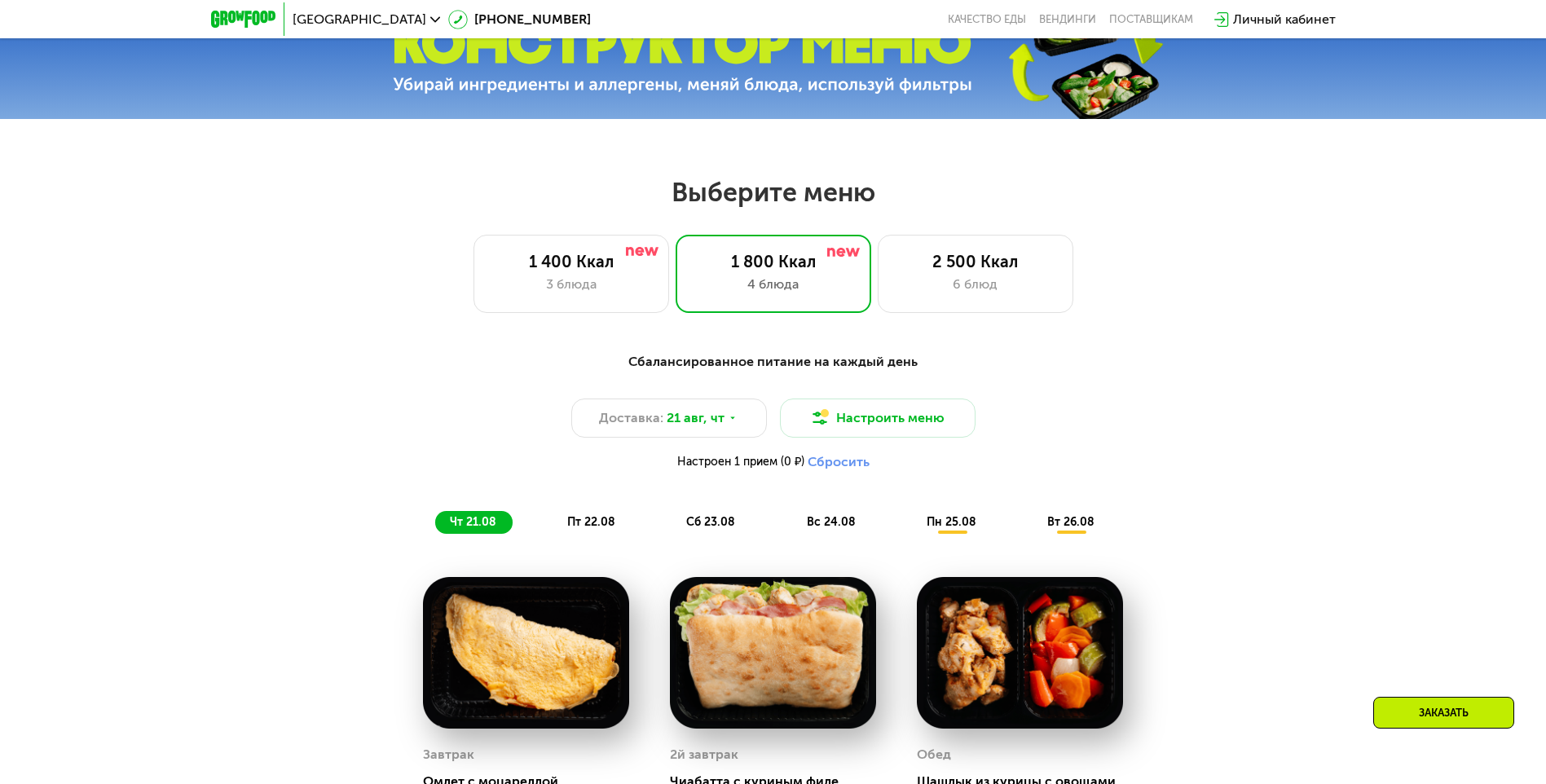
click at [604, 524] on span "пт 22.08" at bounding box center [591, 522] width 48 height 14
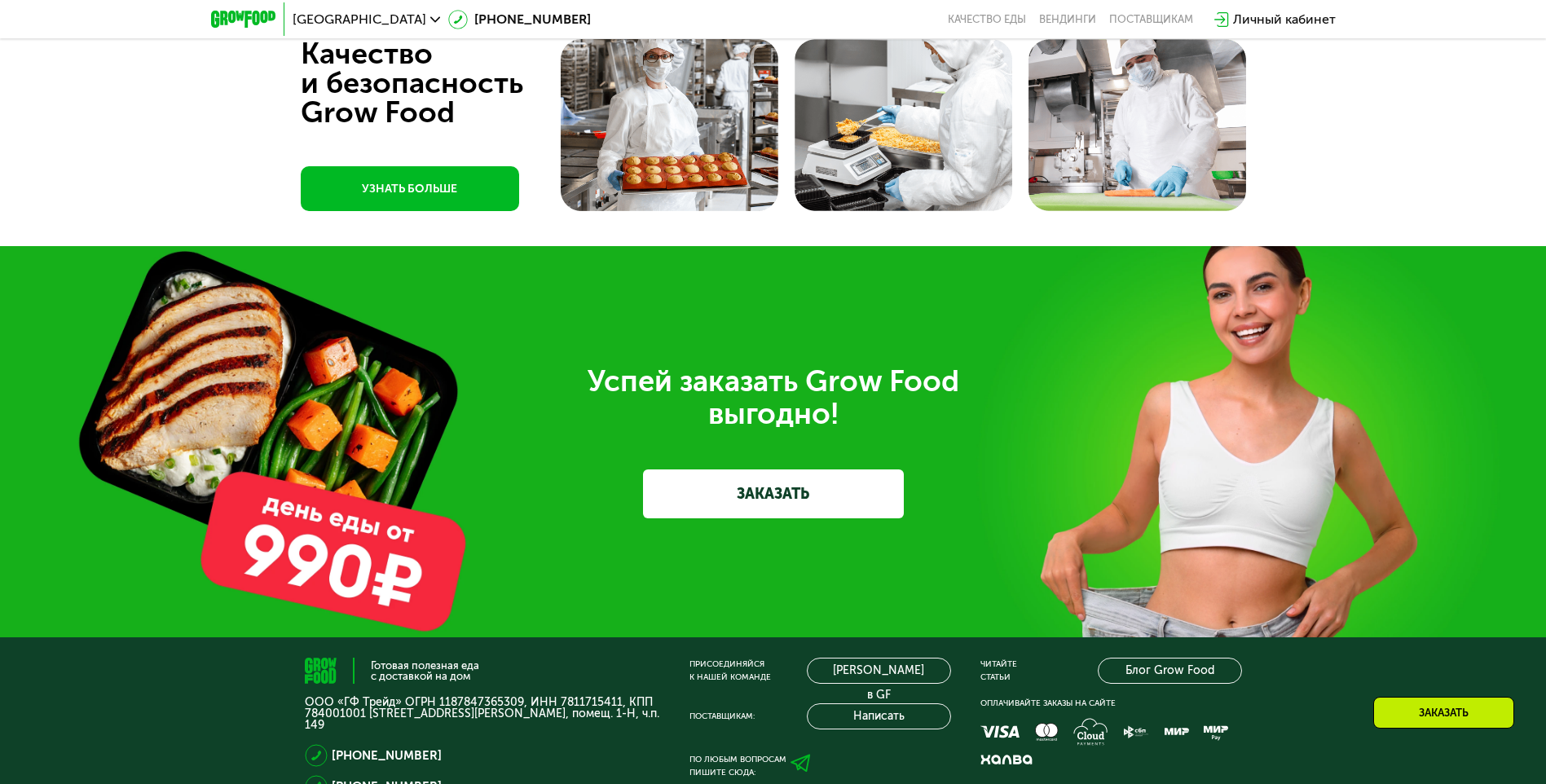
scroll to position [5214, 0]
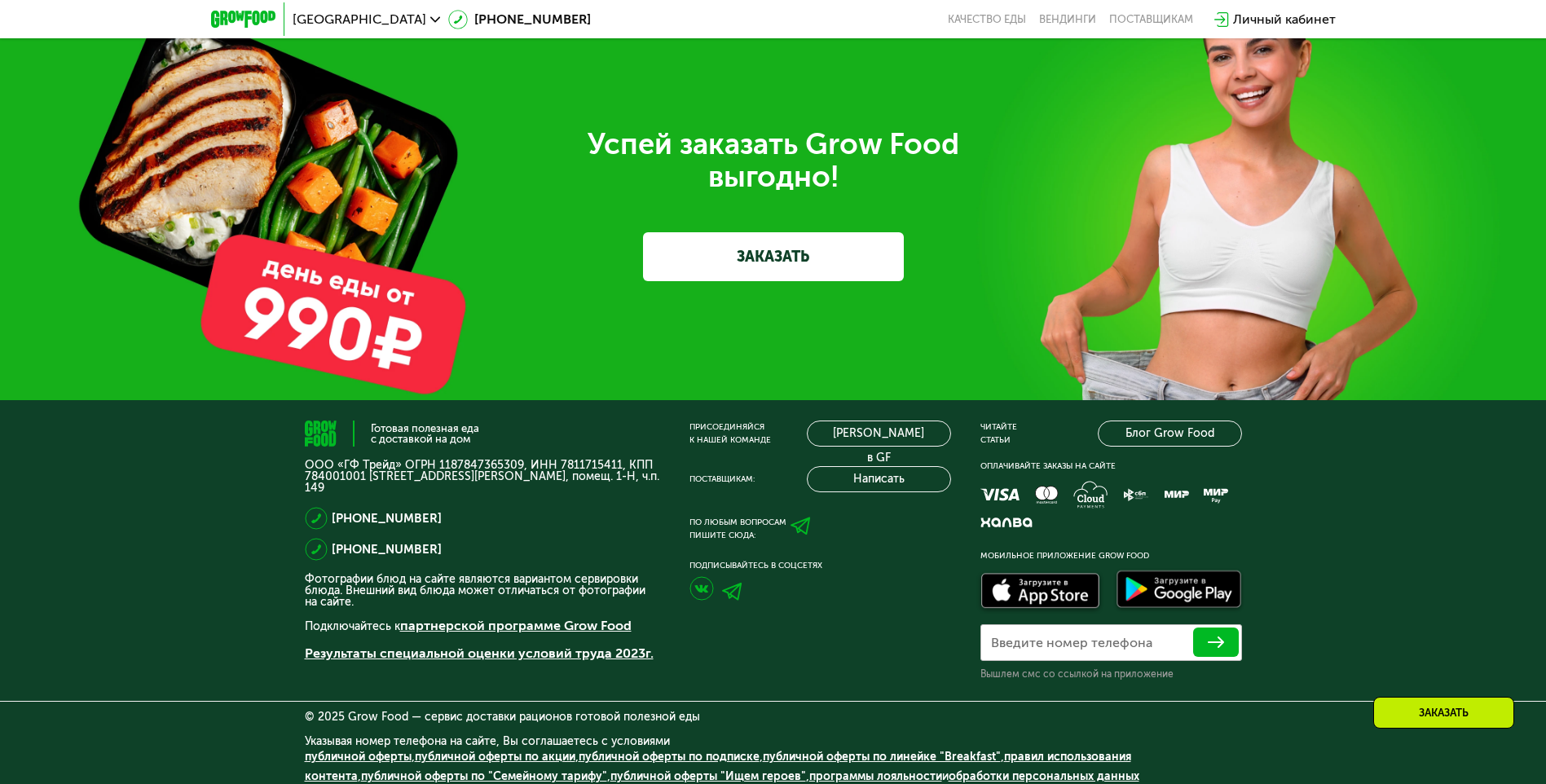
click at [800, 252] on link "ЗАКАЗАТЬ" at bounding box center [774, 256] width 261 height 49
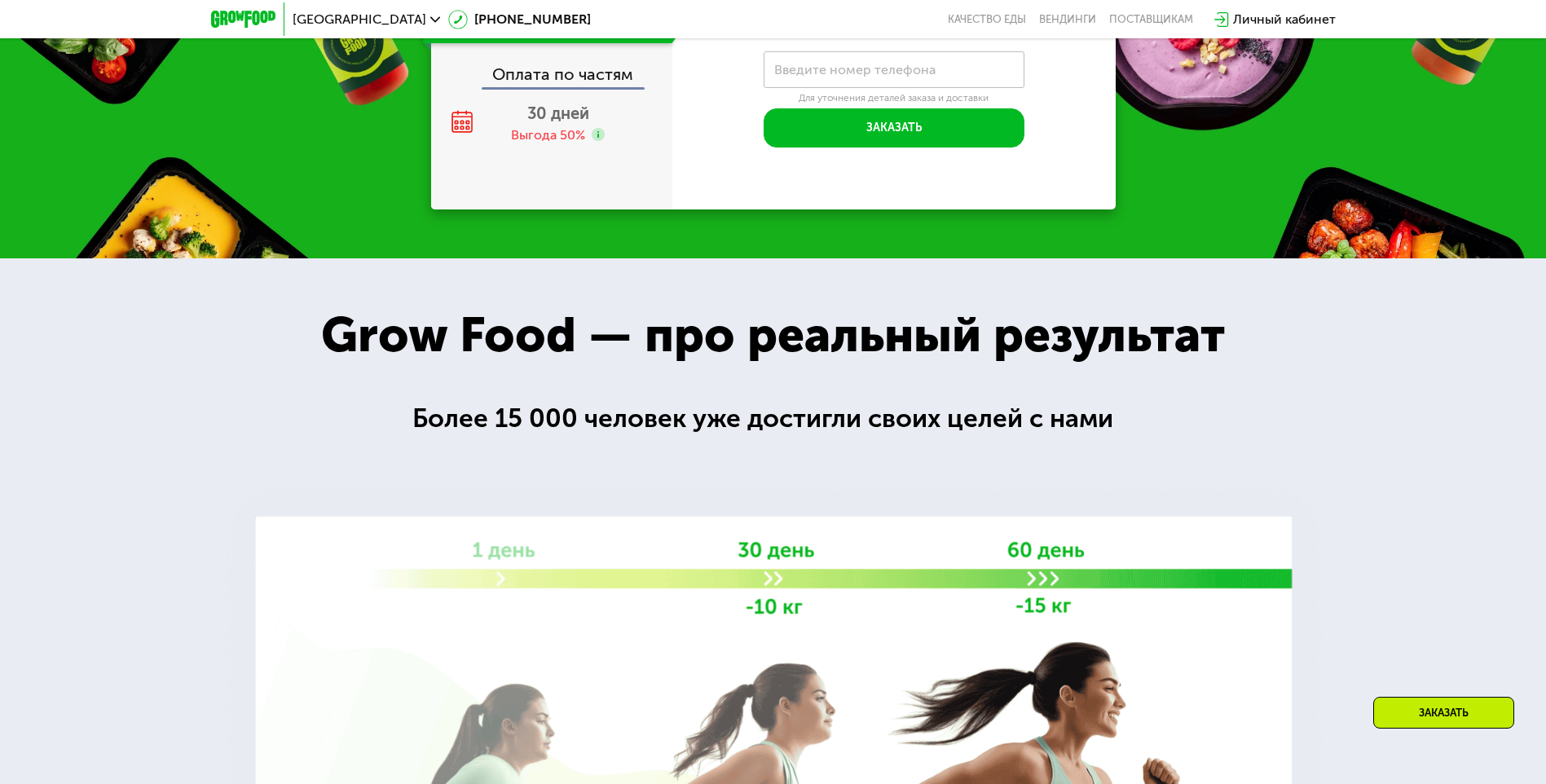
scroll to position [1892, 0]
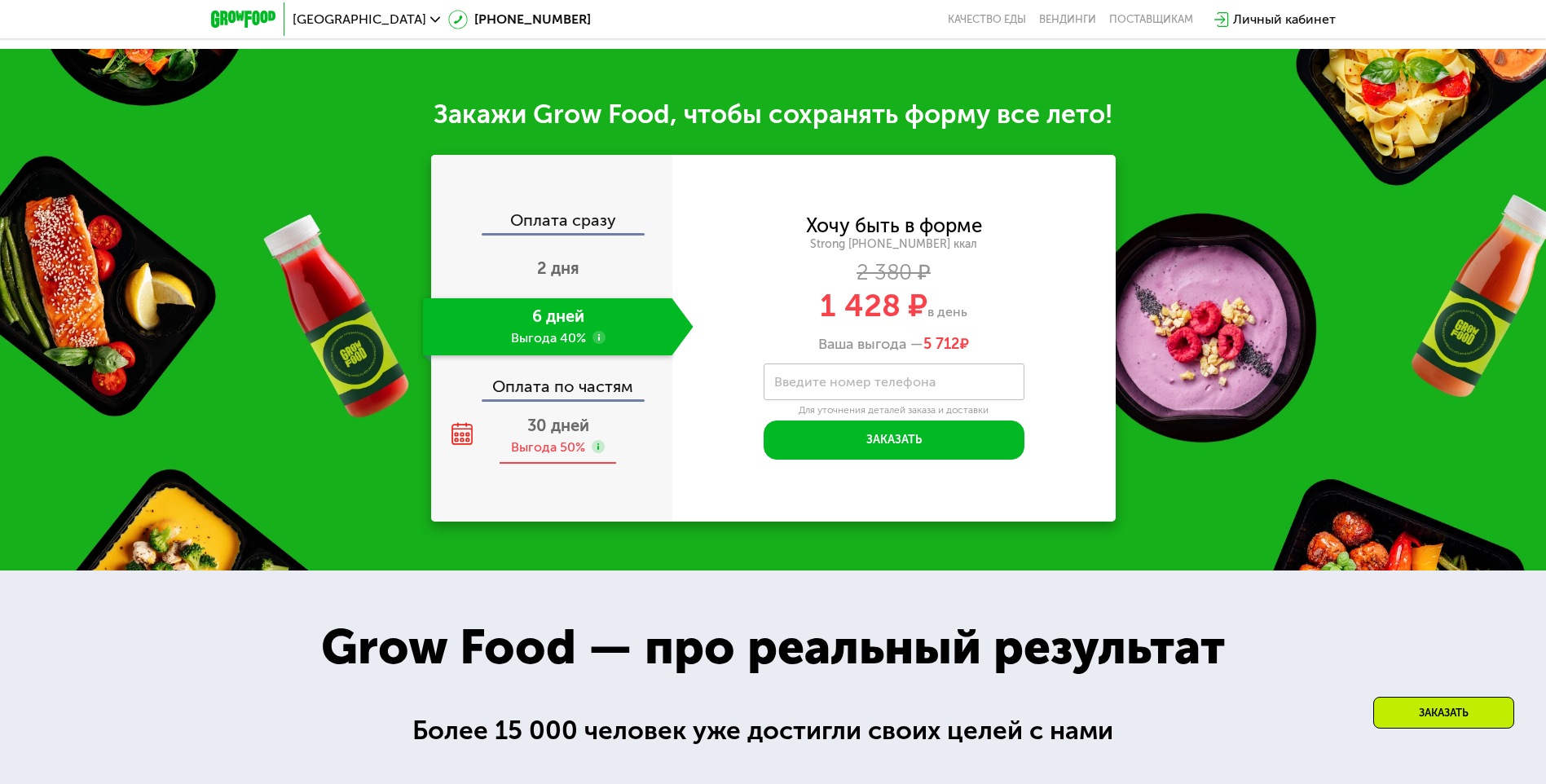
click at [559, 416] on span "30 дней" at bounding box center [559, 425] width 62 height 20
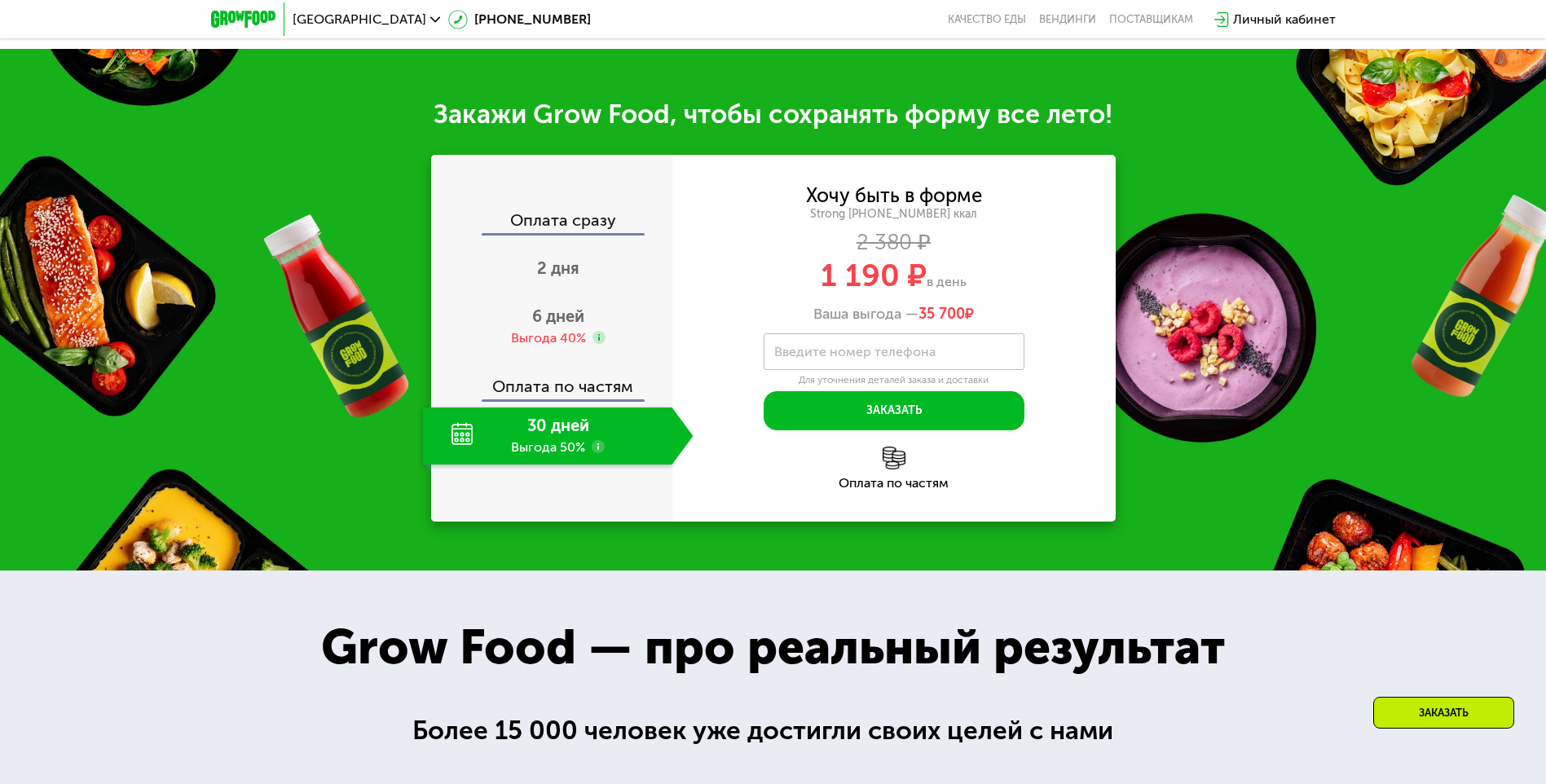
click at [911, 477] on div "Оплата по частям" at bounding box center [894, 483] width 444 height 13
